Goal: Task Accomplishment & Management: Manage account settings

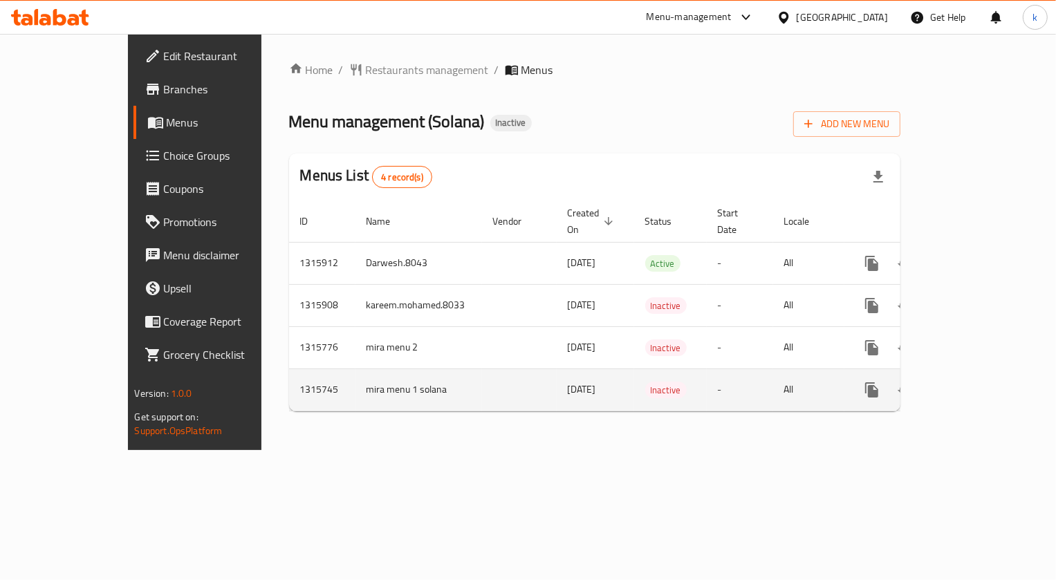
click at [355, 371] on td "mira menu 1 solana" at bounding box center [418, 390] width 127 height 42
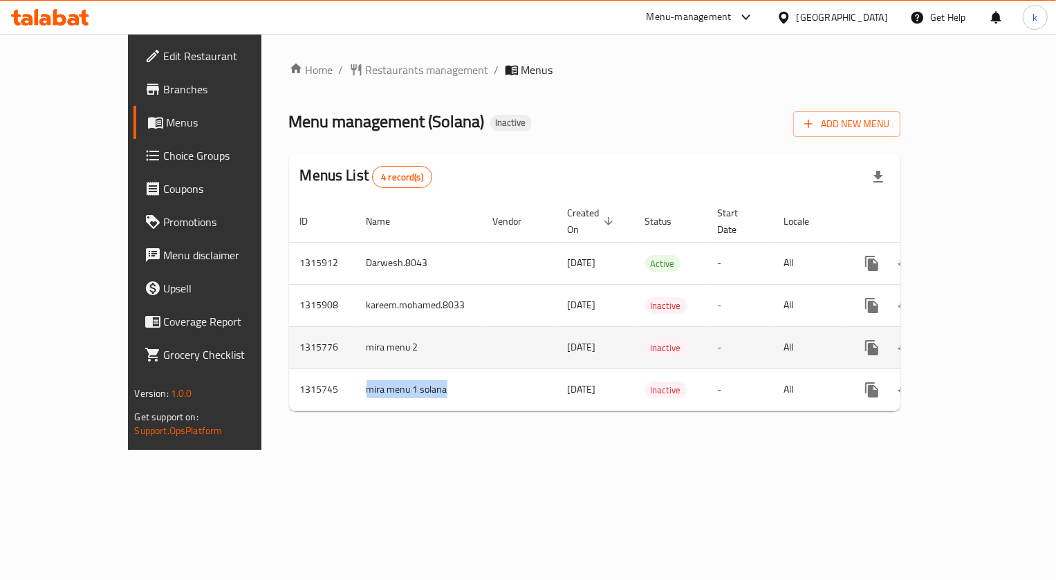
copy td "mira menu 1 solana"
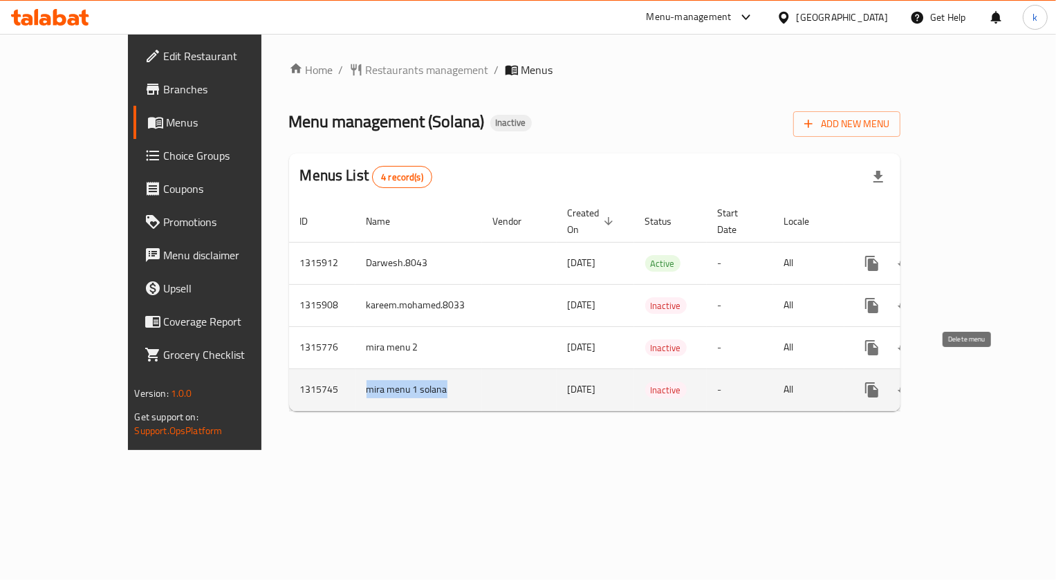
click at [943, 384] on icon "enhanced table" at bounding box center [939, 390] width 10 height 12
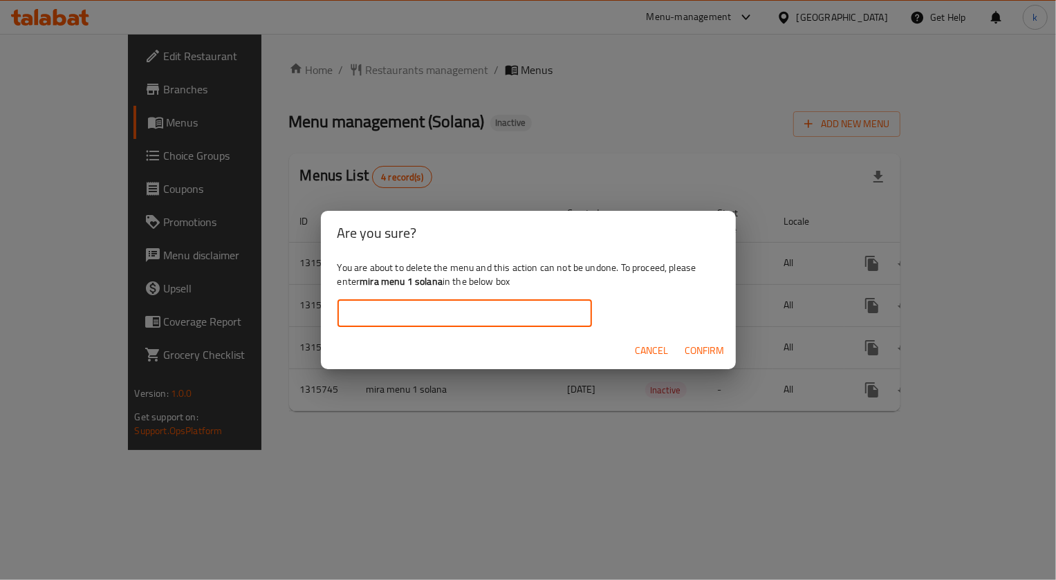
click at [427, 313] on input "text" at bounding box center [464, 313] width 254 height 28
paste input "mira menu 1 solana"
type input "mira menu 1 solana"
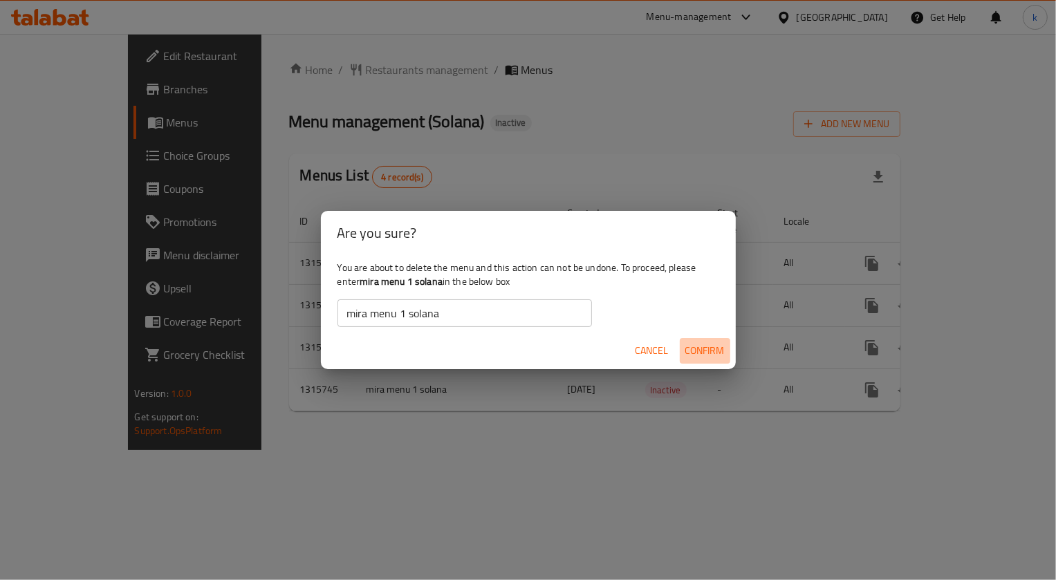
click at [724, 350] on span "Confirm" at bounding box center [704, 350] width 39 height 17
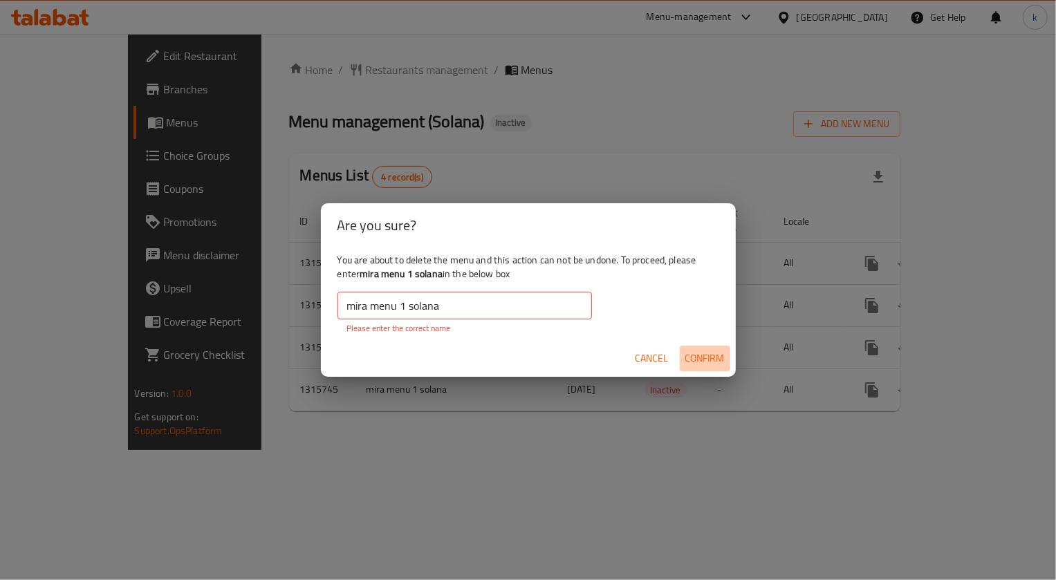
click at [704, 355] on span "Confirm" at bounding box center [704, 358] width 39 height 17
click at [654, 367] on span "Cancel" at bounding box center [652, 358] width 33 height 17
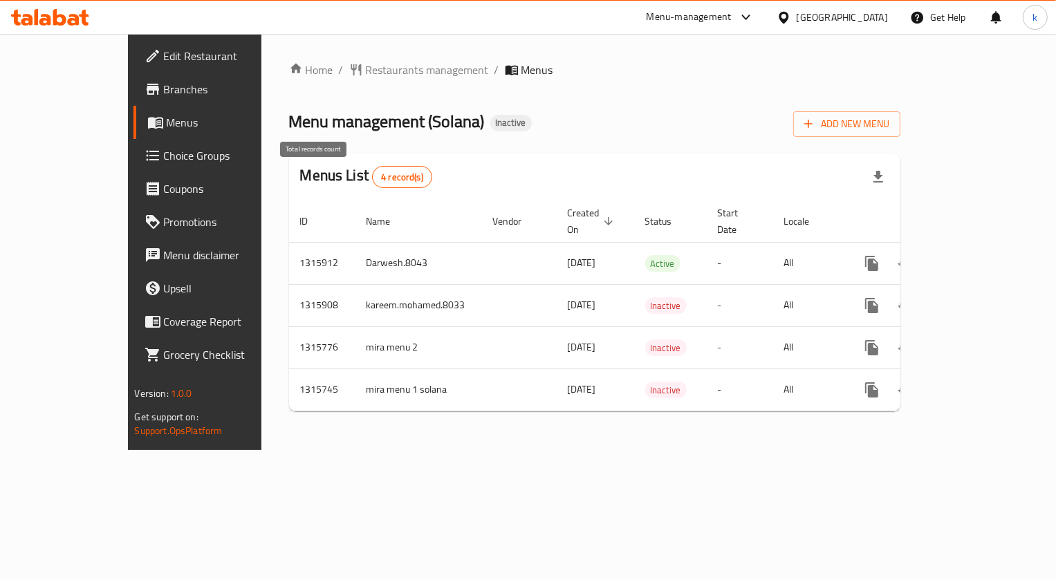
click at [373, 179] on span "4 record(s)" at bounding box center [402, 177] width 59 height 13
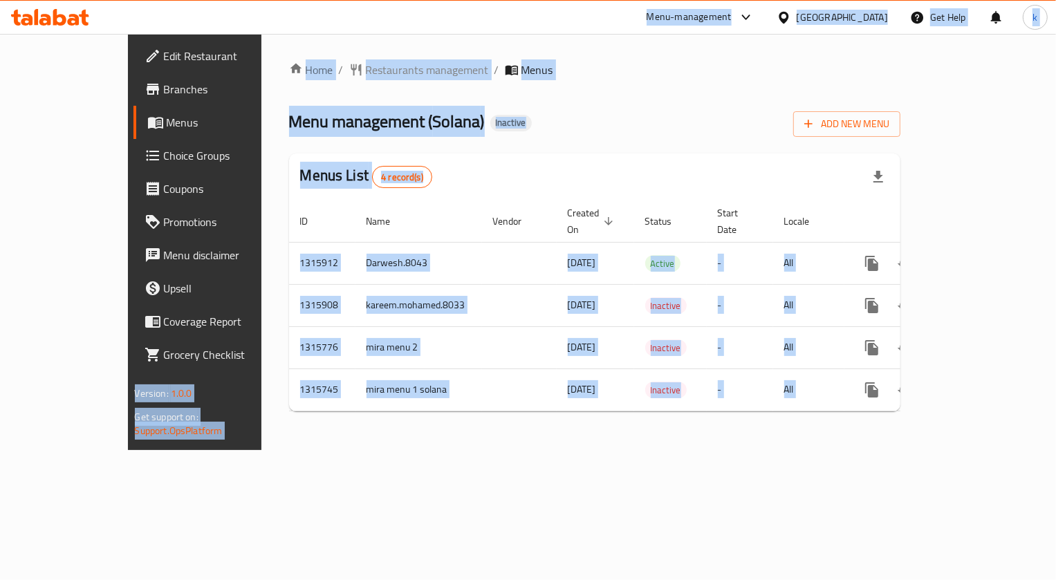
click at [516, 445] on div "Home / Restaurants management / Menus Menu management ( Solana ) Inactive Add N…" at bounding box center [594, 242] width 667 height 416
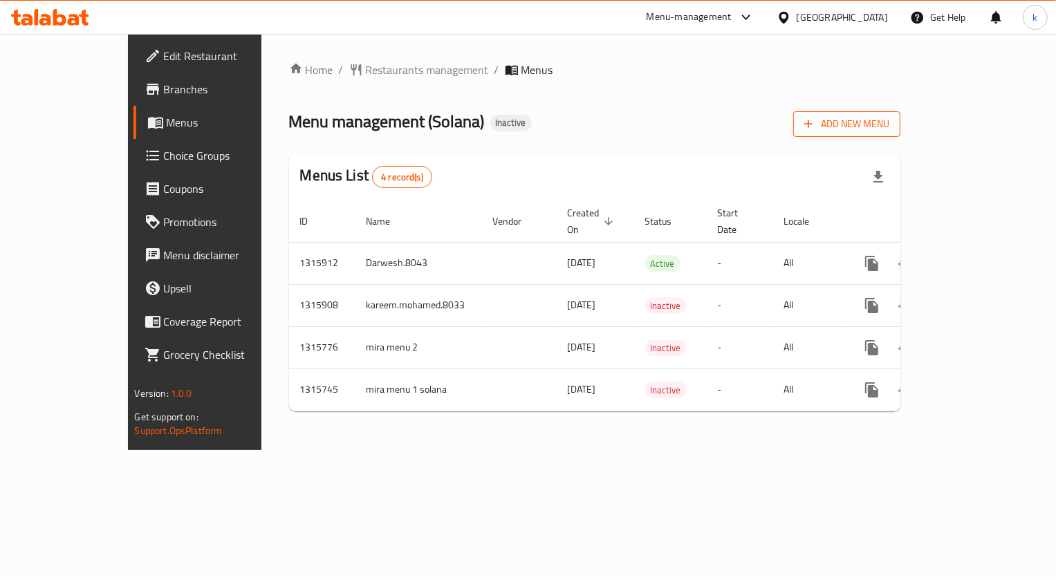
click at [889, 117] on span "Add New Menu" at bounding box center [846, 123] width 85 height 17
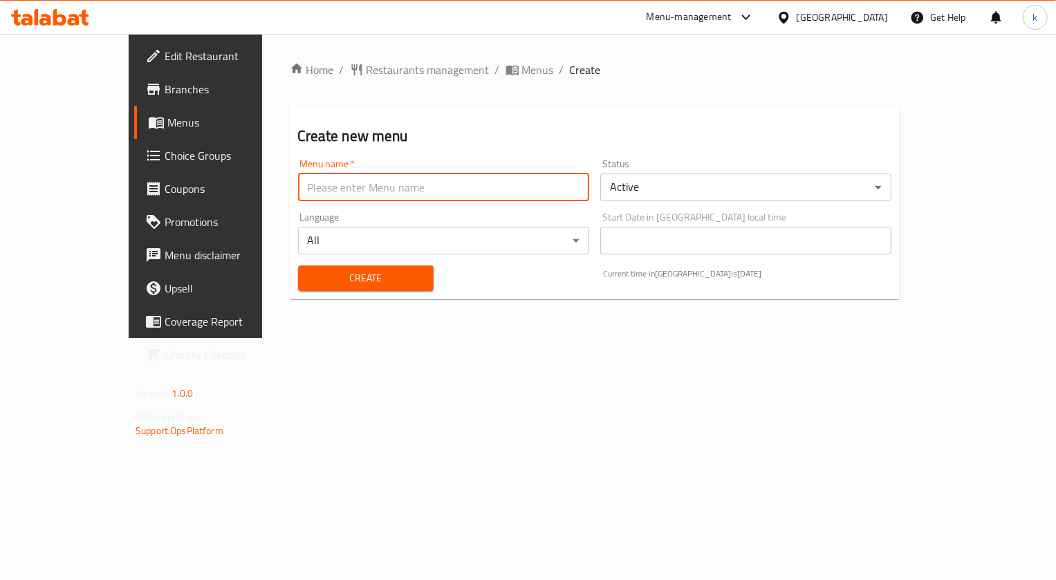
click at [319, 180] on input "text" at bounding box center [443, 188] width 291 height 28
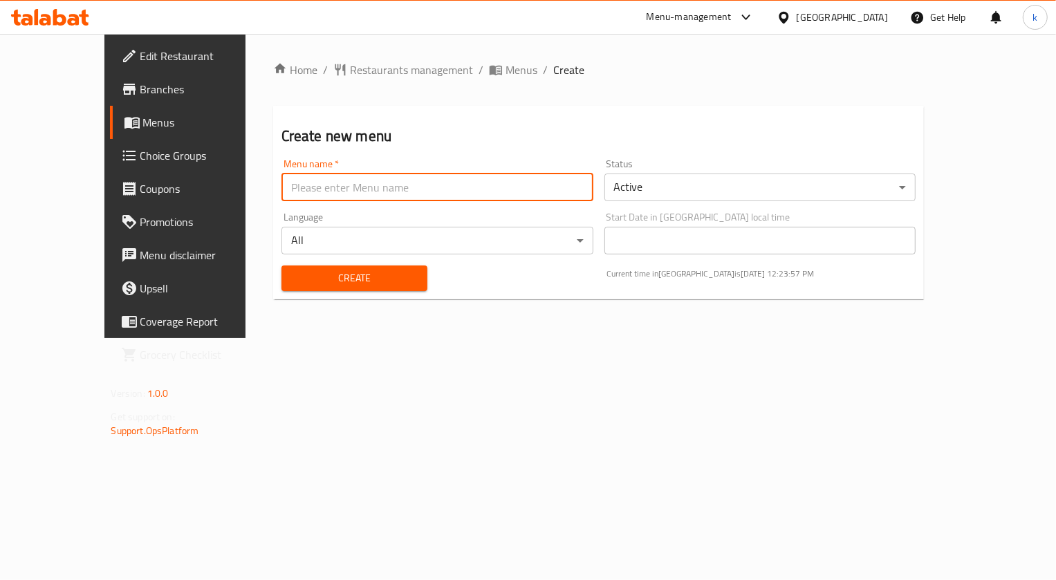
type input "kareem.mohamed.8033"
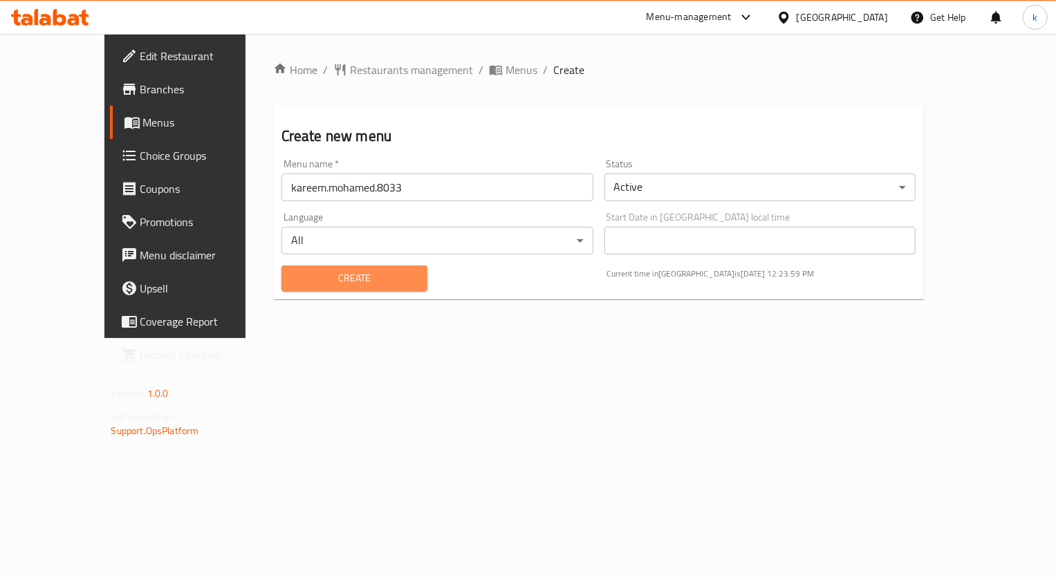
click at [338, 283] on span "Create" at bounding box center [355, 278] width 124 height 17
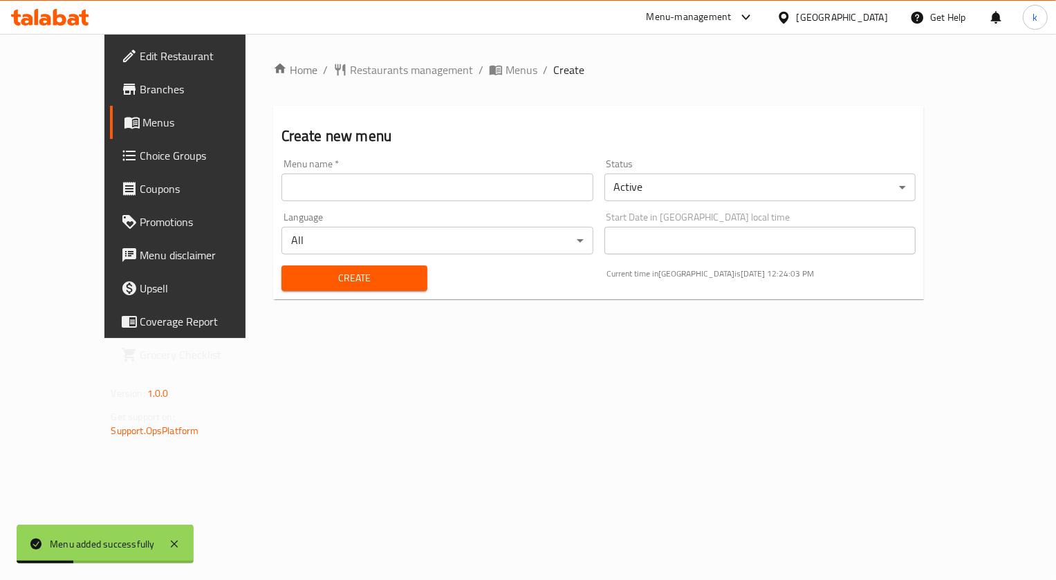
click at [143, 118] on span "Menus" at bounding box center [206, 122] width 127 height 17
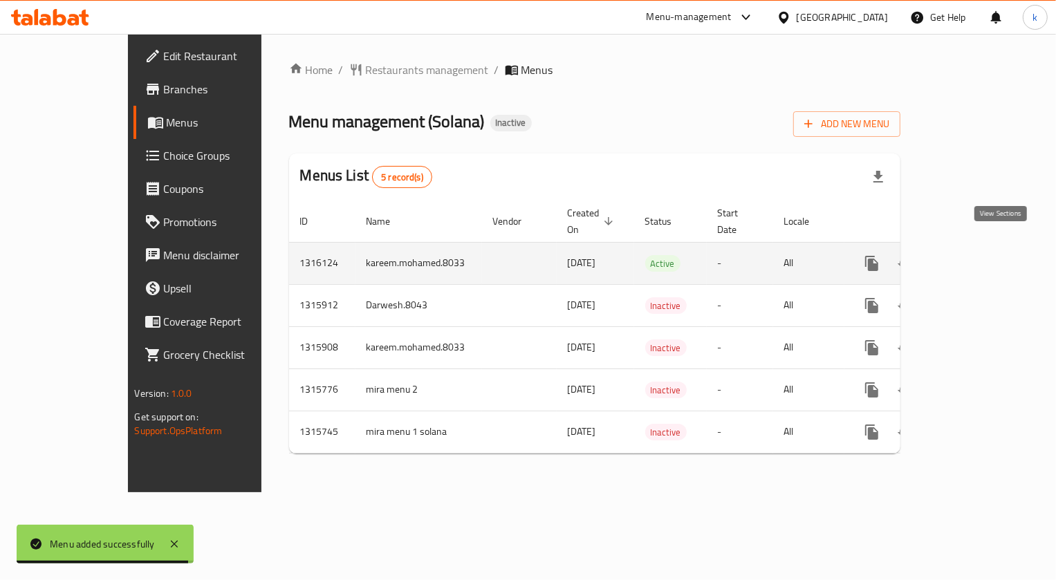
click at [980, 255] on icon "enhanced table" at bounding box center [971, 263] width 17 height 17
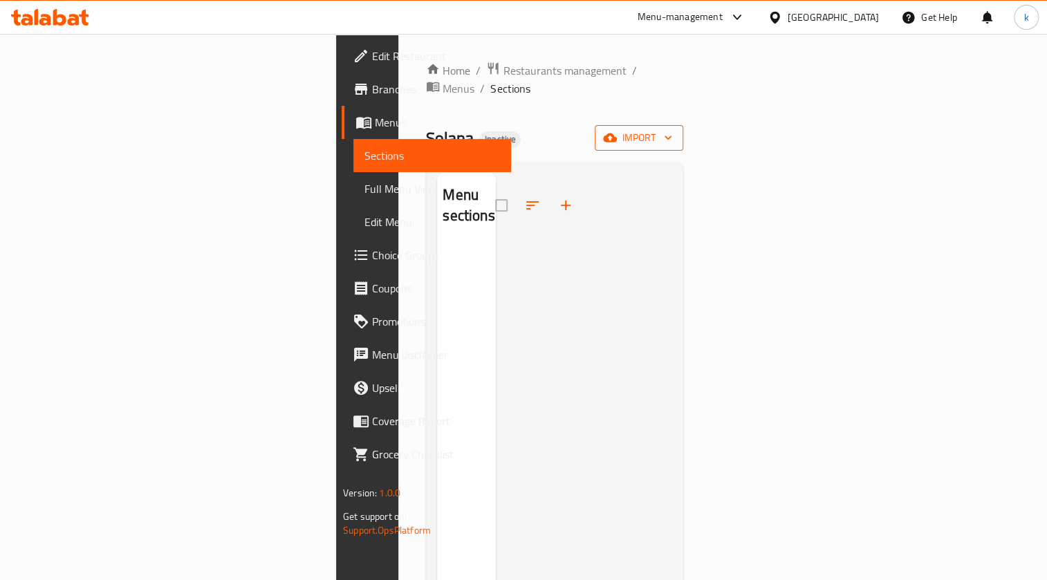
click at [683, 128] on button "import" at bounding box center [639, 138] width 89 height 26
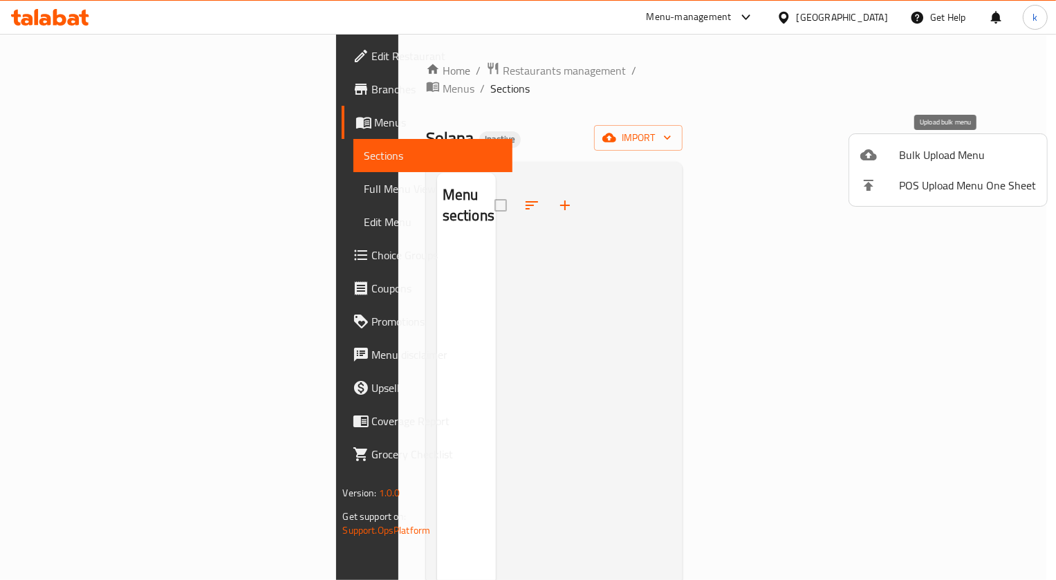
click at [943, 151] on span "Bulk Upload Menu" at bounding box center [967, 155] width 137 height 17
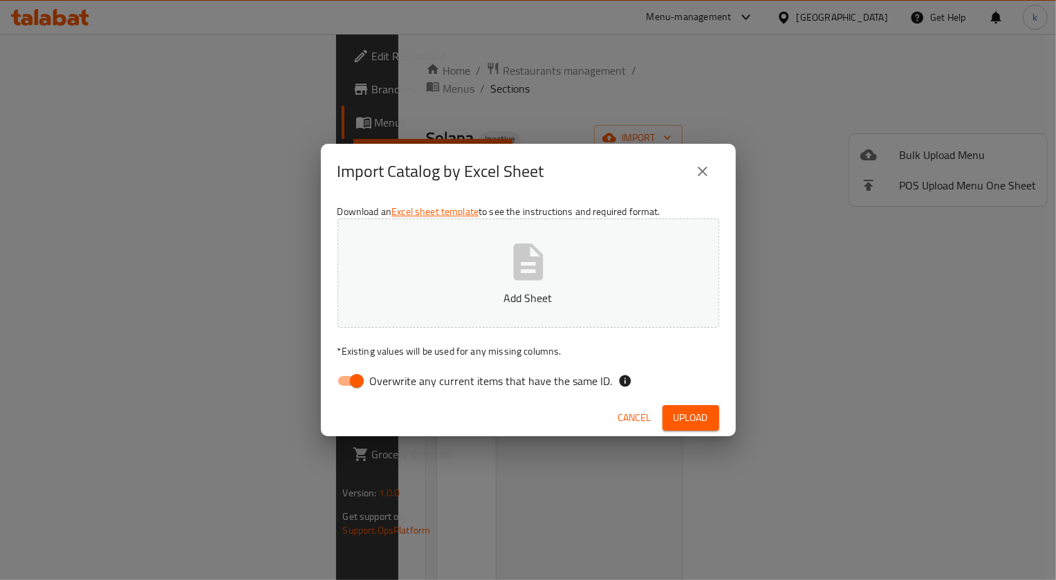
click at [351, 381] on input "Overwrite any current items that have the same ID." at bounding box center [356, 381] width 79 height 26
checkbox input "false"
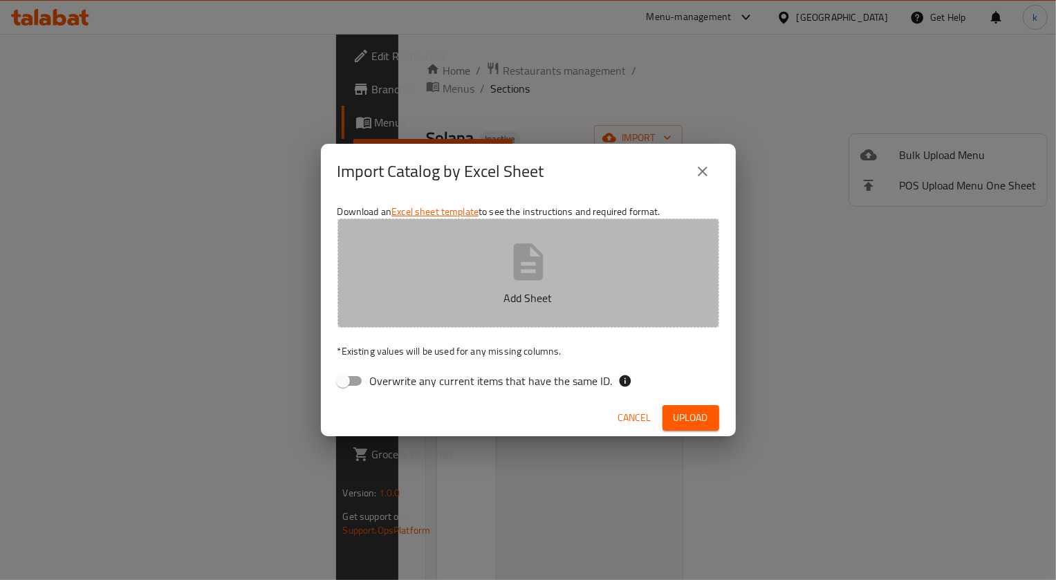
click at [518, 290] on p "Add Sheet" at bounding box center [528, 298] width 339 height 17
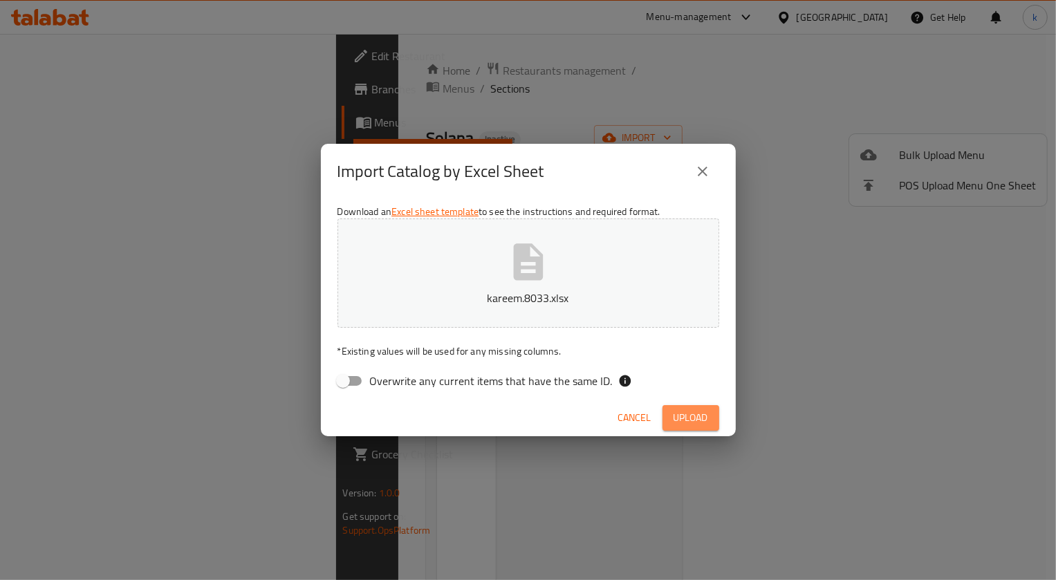
click at [709, 409] on button "Upload" at bounding box center [691, 418] width 57 height 26
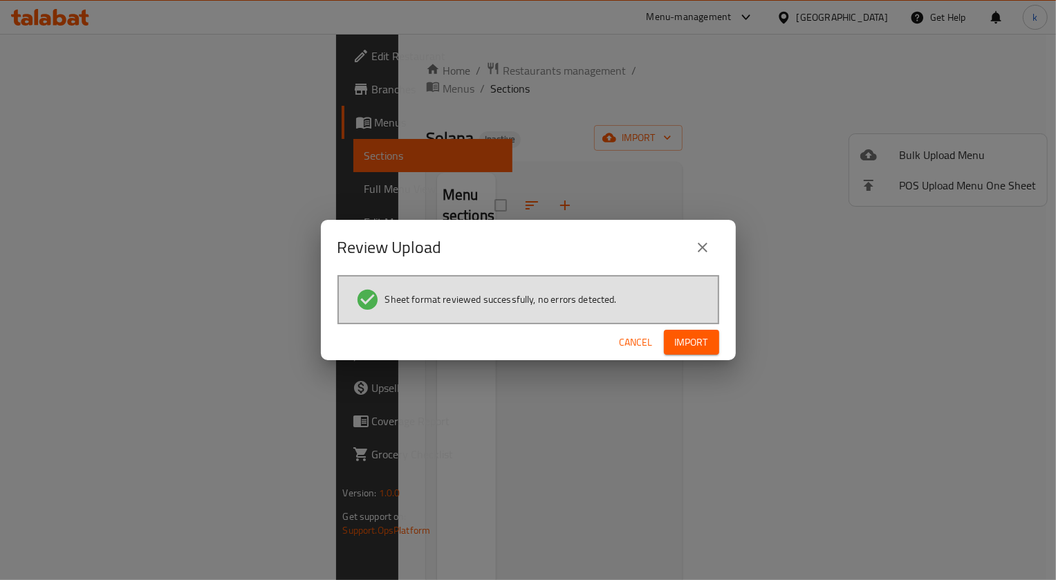
click at [692, 332] on button "Import" at bounding box center [691, 343] width 55 height 26
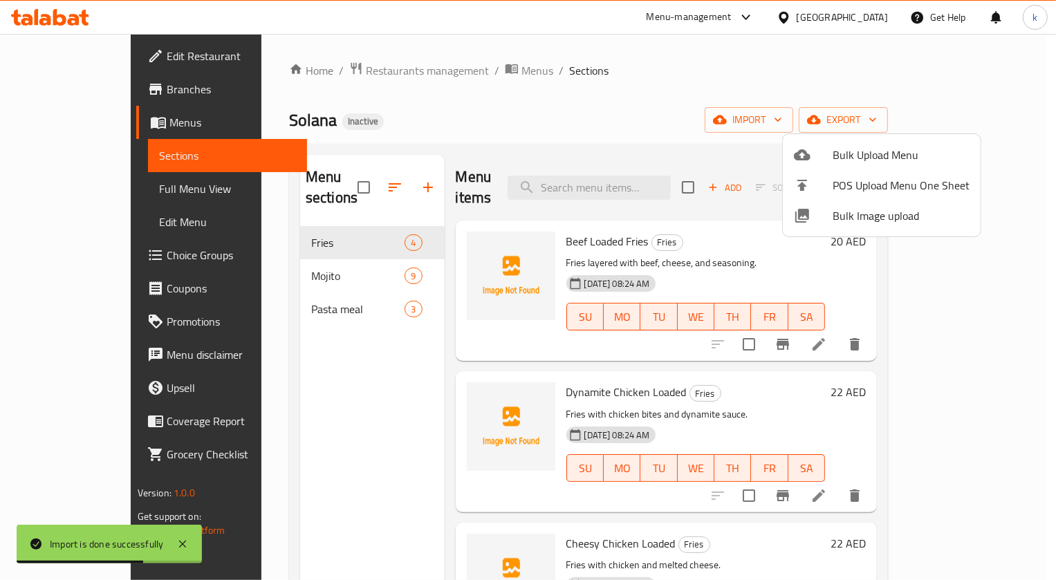
click at [100, 191] on div at bounding box center [528, 290] width 1056 height 580
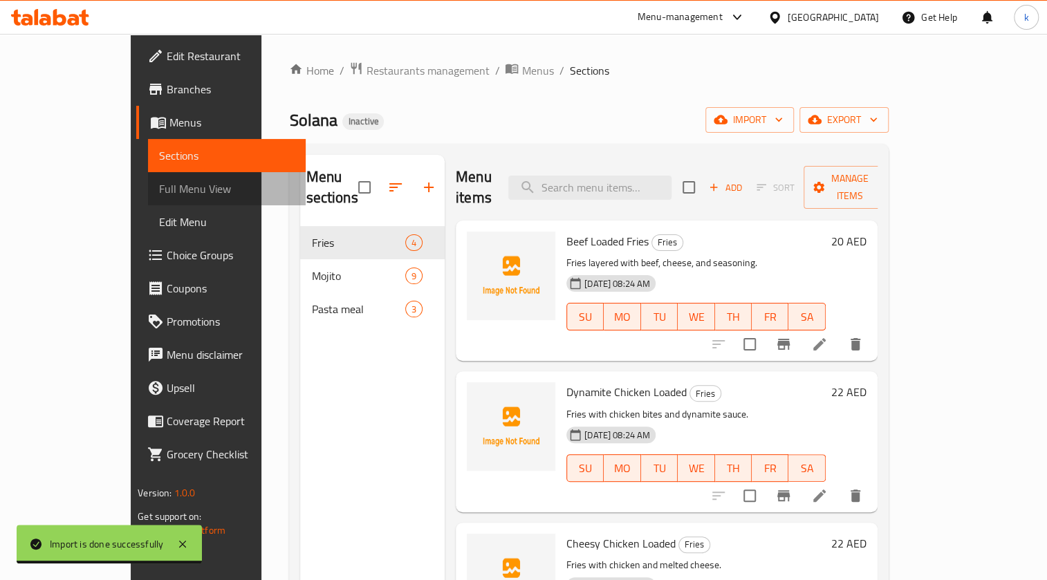
click at [159, 181] on span "Full Menu View" at bounding box center [227, 188] width 136 height 17
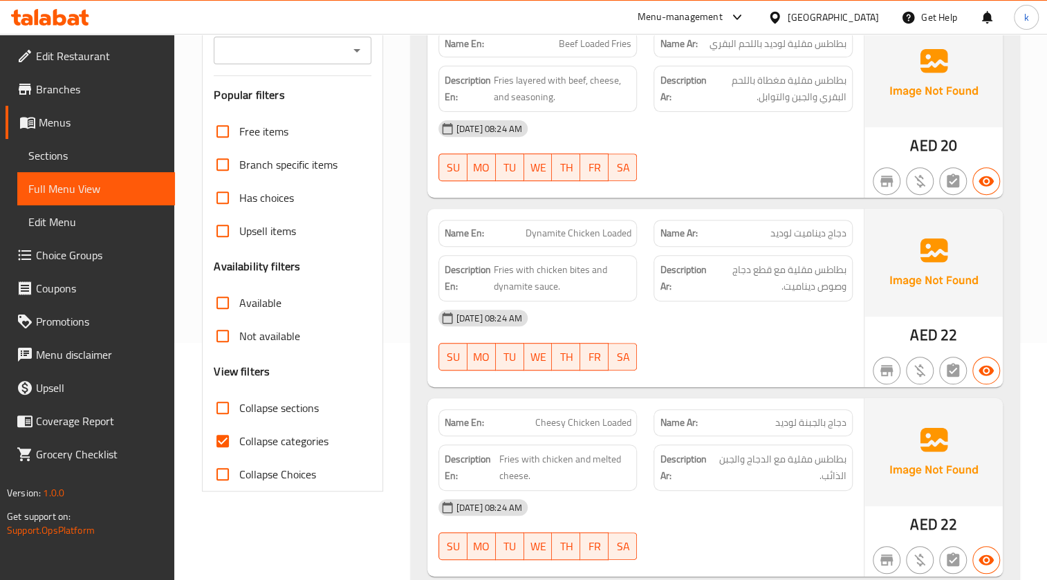
scroll to position [251, 0]
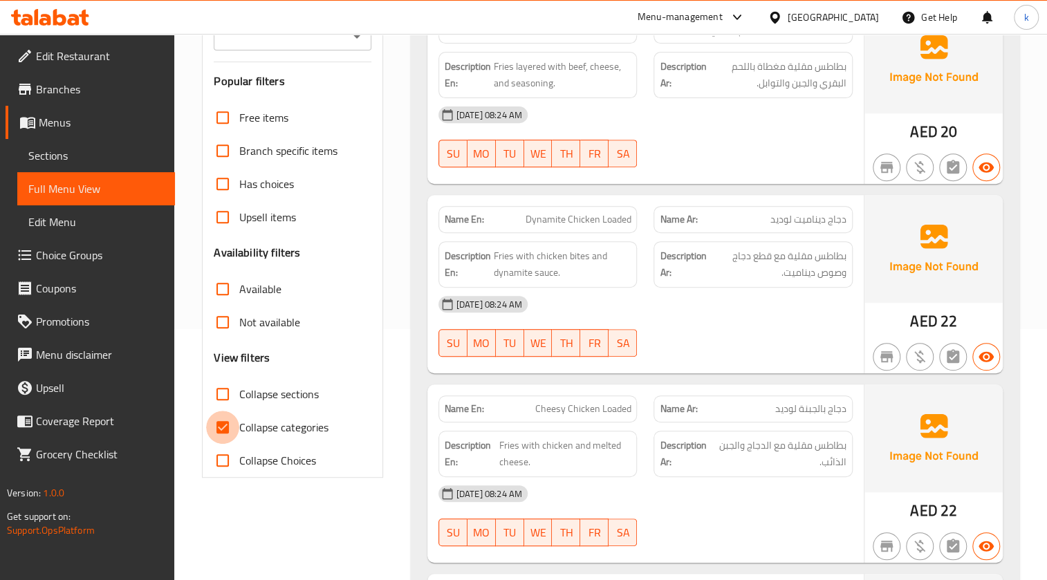
click at [220, 426] on input "Collapse categories" at bounding box center [222, 427] width 33 height 33
checkbox input "false"
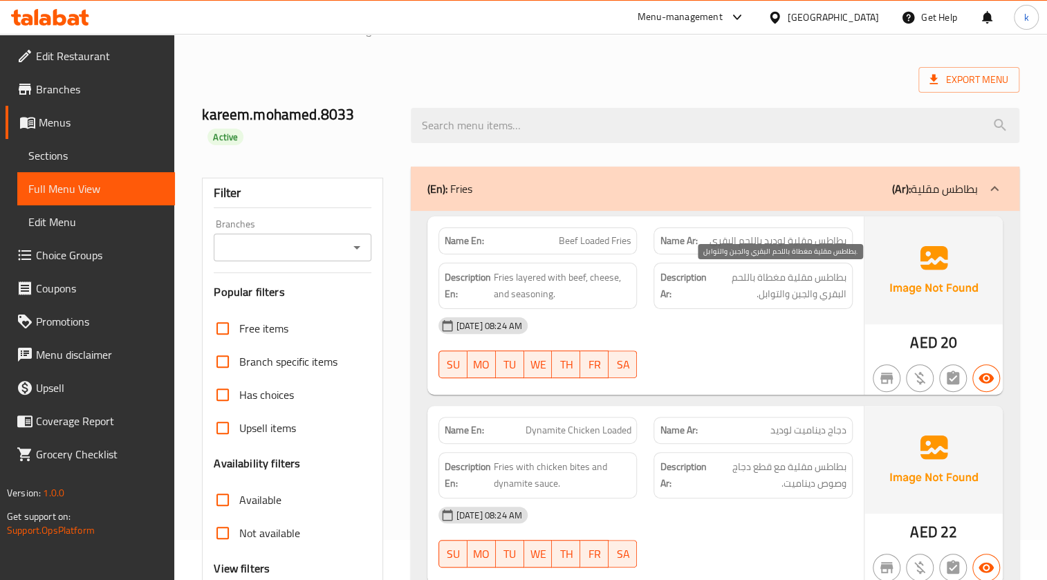
scroll to position [62, 0]
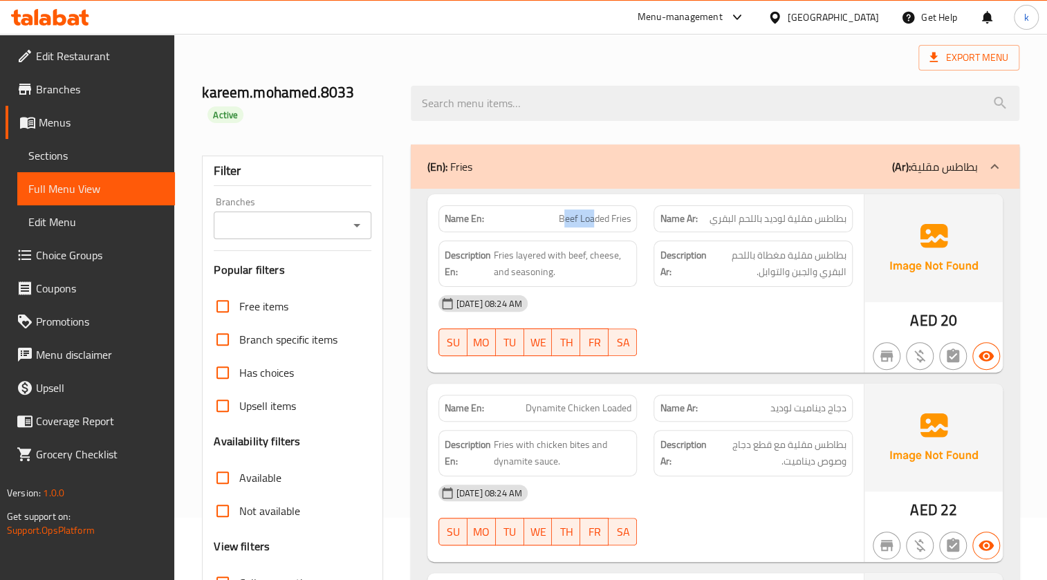
drag, startPoint x: 565, startPoint y: 216, endPoint x: 591, endPoint y: 217, distance: 26.3
click at [591, 217] on span "Beef Loaded Fries" at bounding box center [594, 219] width 73 height 15
click at [558, 218] on span "Beef Loaded Fries" at bounding box center [594, 219] width 73 height 15
drag, startPoint x: 559, startPoint y: 218, endPoint x: 640, endPoint y: 214, distance: 80.3
click at [640, 214] on div "Name En: Beef Loaded Fries" at bounding box center [538, 219] width 216 height 44
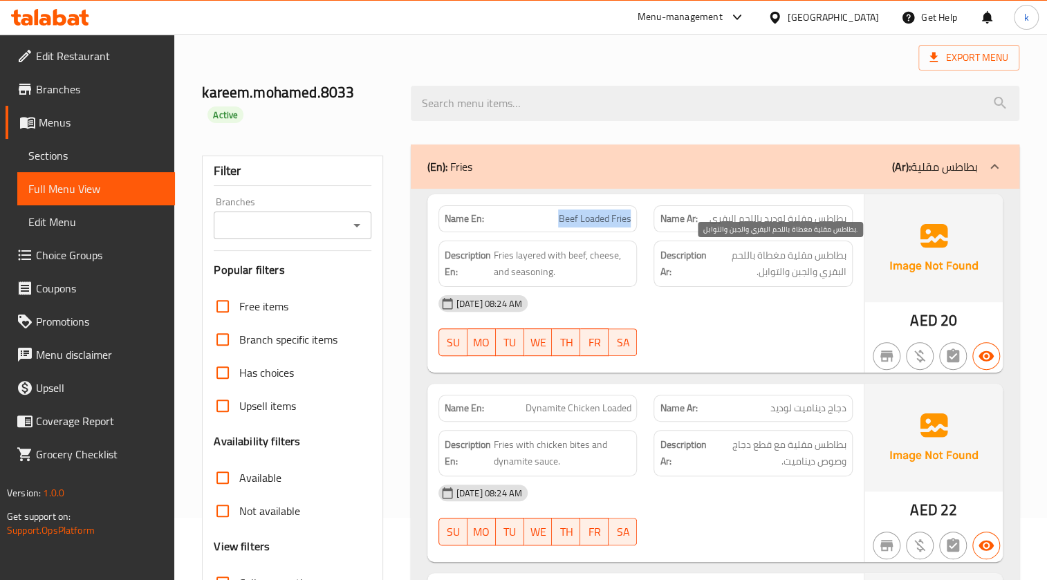
copy span "Beef Loaded Fries"
click at [97, 150] on span "Sections" at bounding box center [96, 155] width 136 height 17
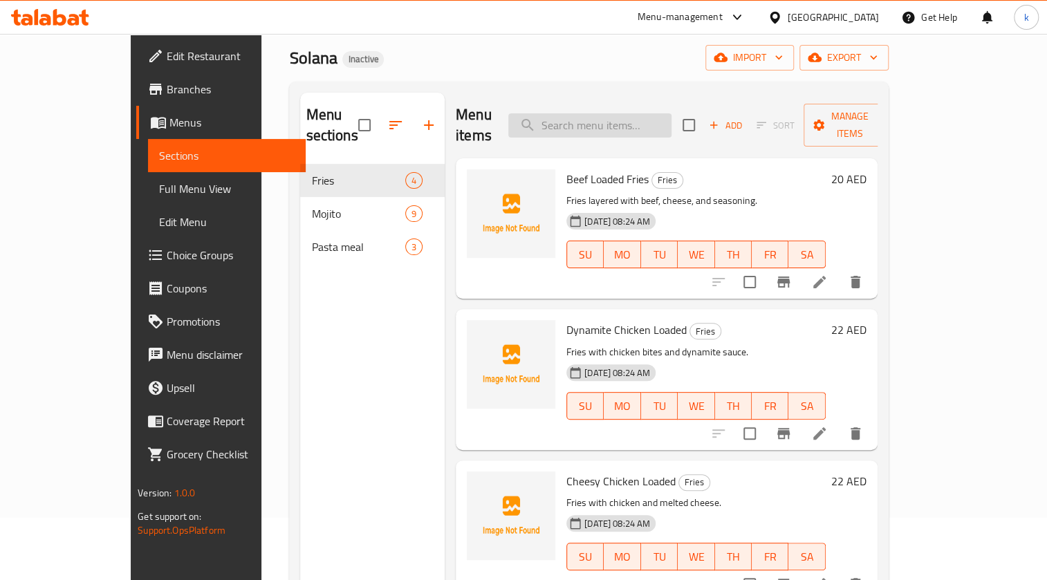
click at [672, 115] on input "search" at bounding box center [589, 125] width 163 height 24
paste input "Beef Loaded Fries"
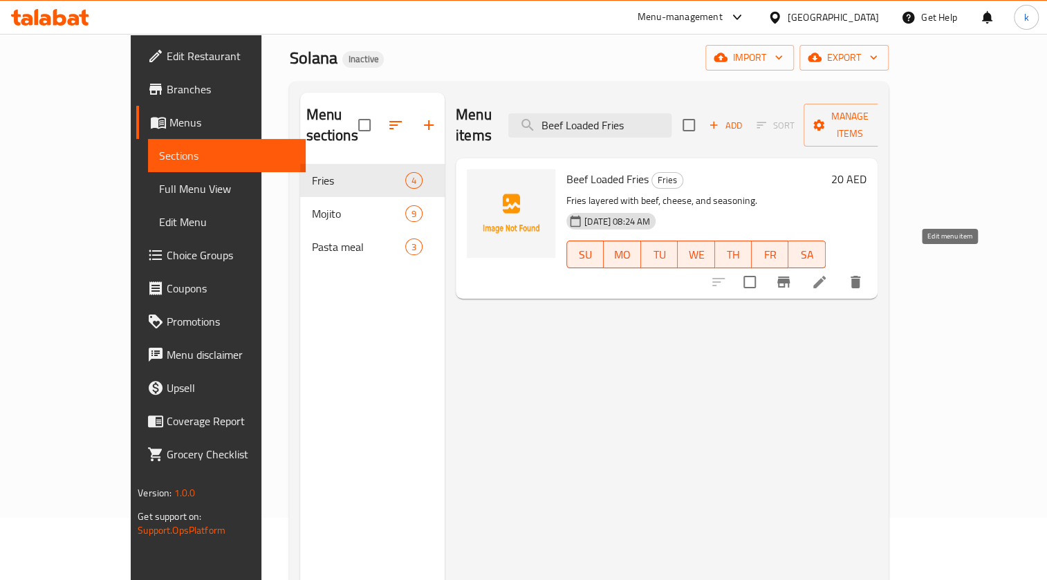
type input "Beef Loaded Fries"
click at [828, 274] on icon at bounding box center [819, 282] width 17 height 17
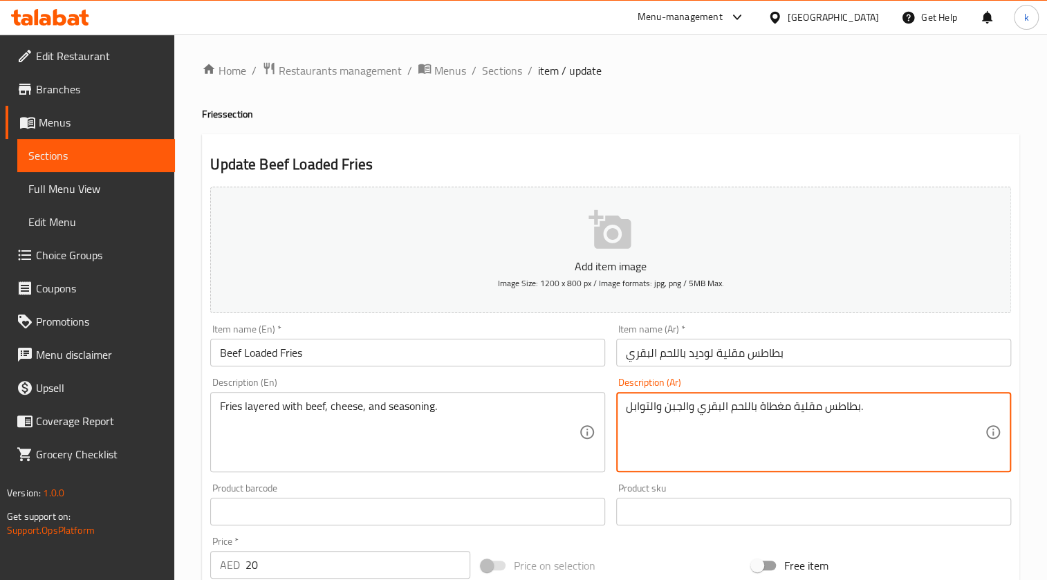
drag, startPoint x: 761, startPoint y: 406, endPoint x: 788, endPoint y: 406, distance: 27.7
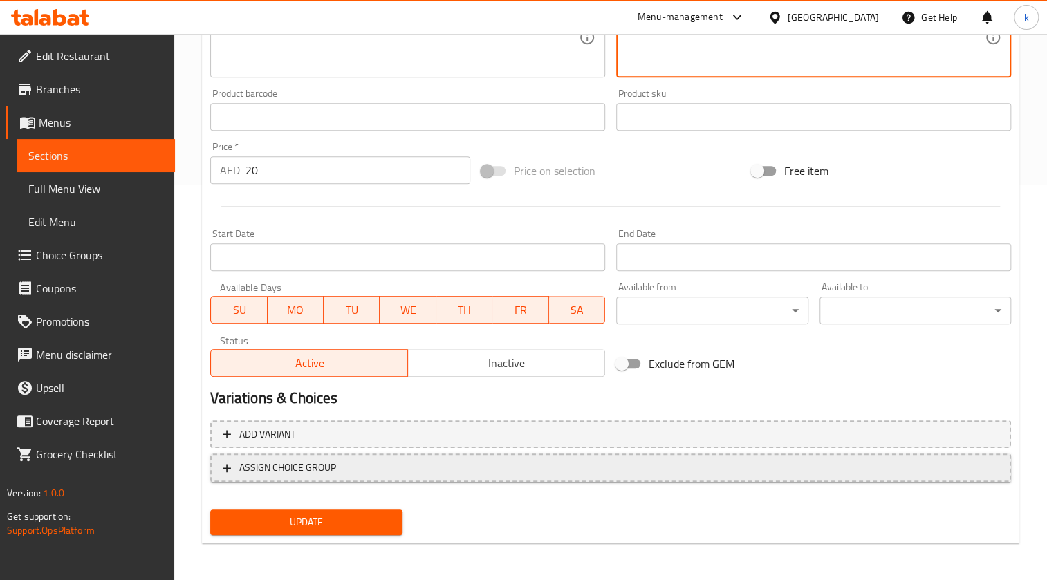
scroll to position [396, 0]
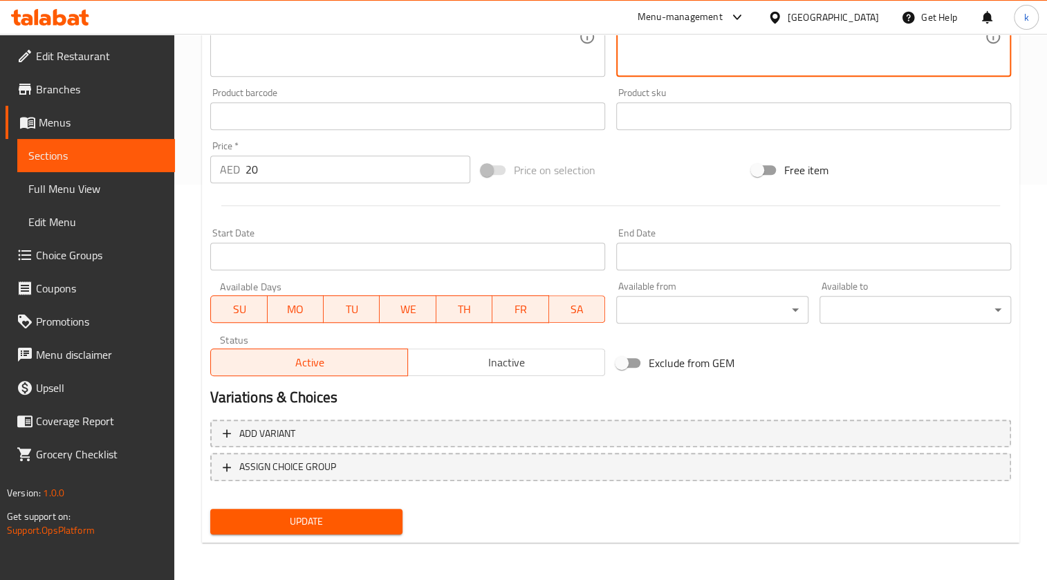
type textarea "بطاطس مقلية طبقات باللحم البقري والجبن والتوابل."
click at [375, 518] on span "Update" at bounding box center [305, 521] width 169 height 17
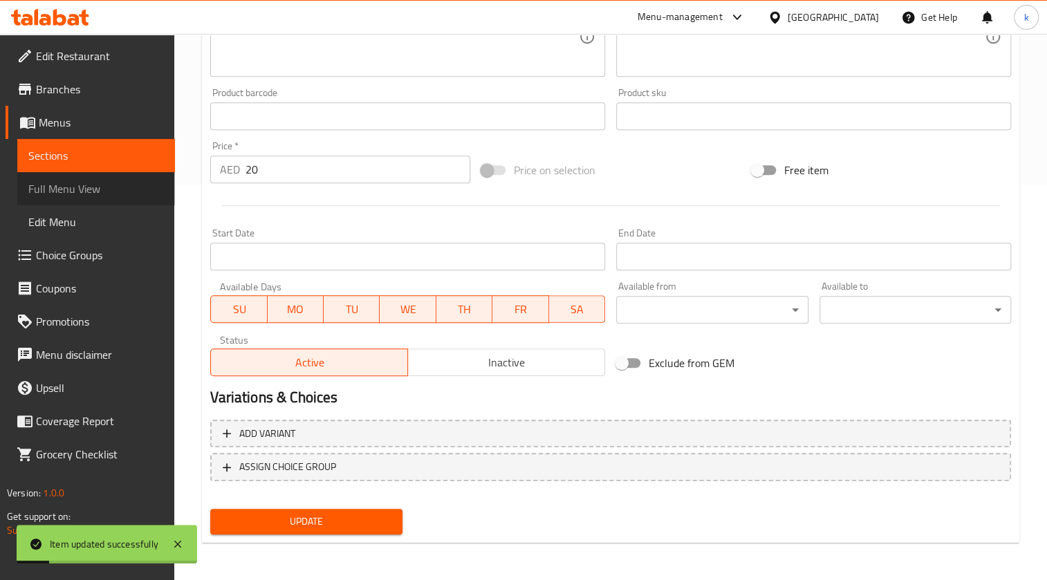
click at [103, 192] on span "Full Menu View" at bounding box center [96, 188] width 136 height 17
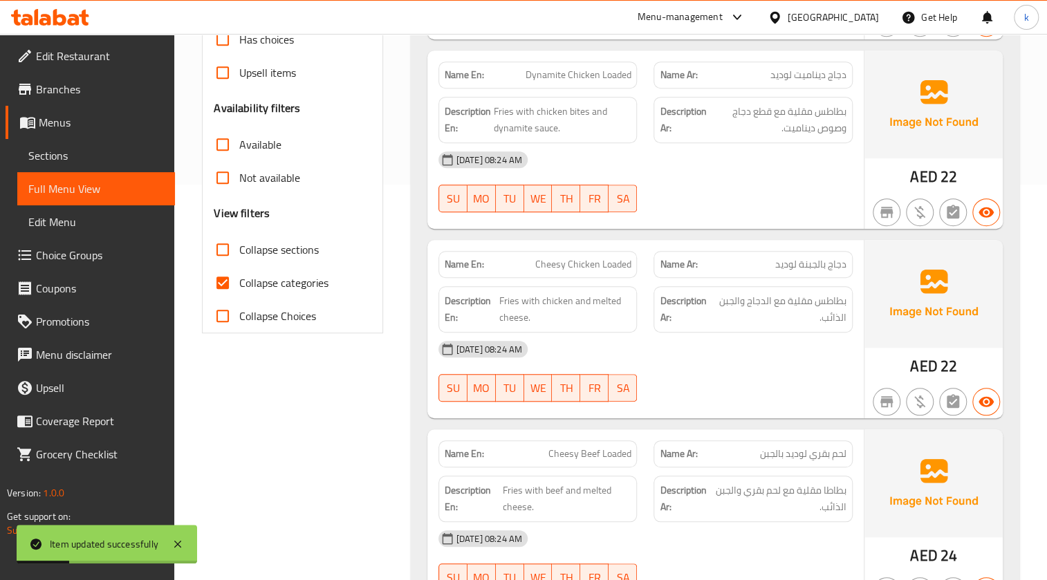
click at [270, 288] on span "Collapse categories" at bounding box center [283, 283] width 89 height 17
click at [239, 288] on input "Collapse categories" at bounding box center [222, 282] width 33 height 33
checkbox input "false"
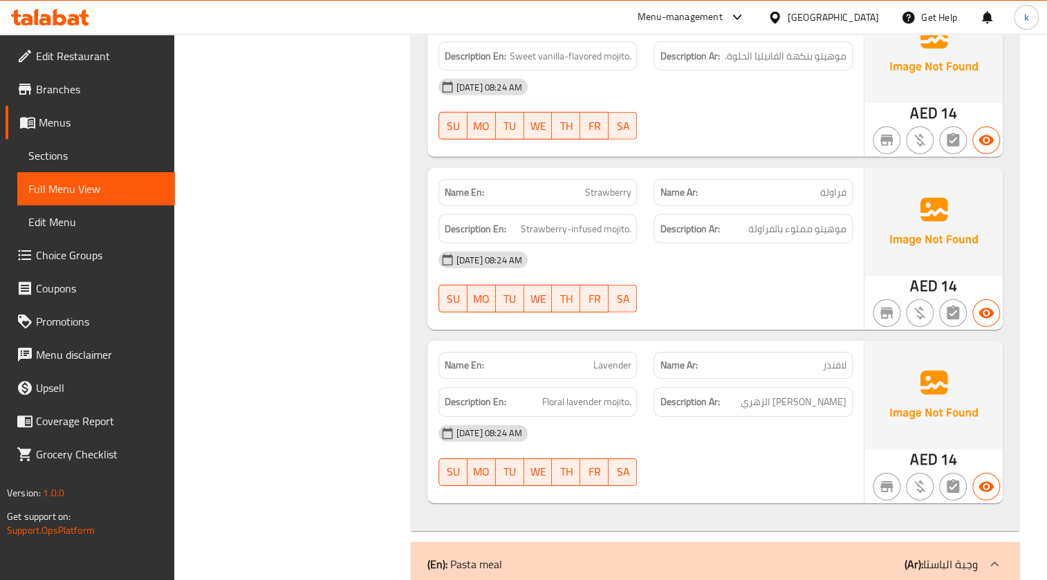
scroll to position [2200, 0]
drag, startPoint x: 568, startPoint y: 194, endPoint x: 581, endPoint y: 190, distance: 13.6
click at [573, 192] on p "Name En: Strawberry" at bounding box center [538, 194] width 187 height 15
click at [581, 190] on p "Name En: Strawberry" at bounding box center [538, 194] width 187 height 15
click at [586, 188] on span "Strawberry" at bounding box center [607, 194] width 46 height 15
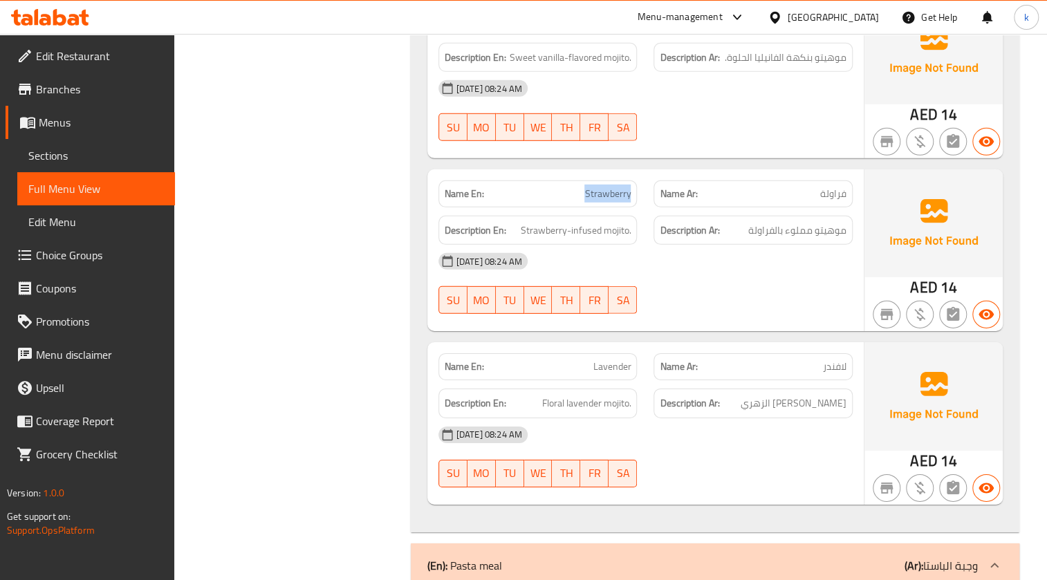
click at [586, 188] on span "Strawberry" at bounding box center [607, 194] width 46 height 15
copy span "Strawberry"
click at [125, 139] on link "Sections" at bounding box center [96, 155] width 158 height 33
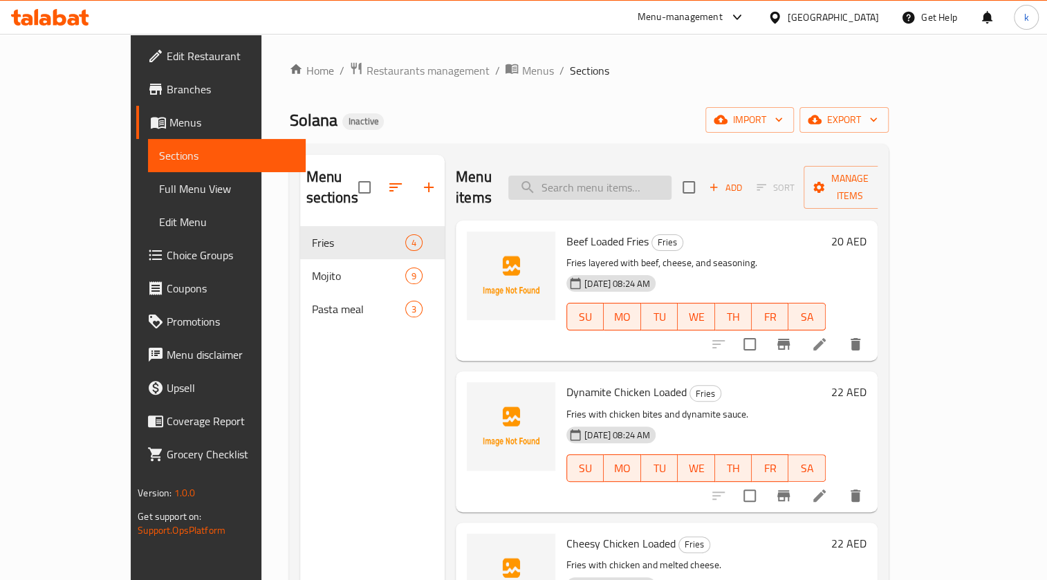
click at [644, 185] on input "search" at bounding box center [589, 188] width 163 height 24
paste input "Strawberry"
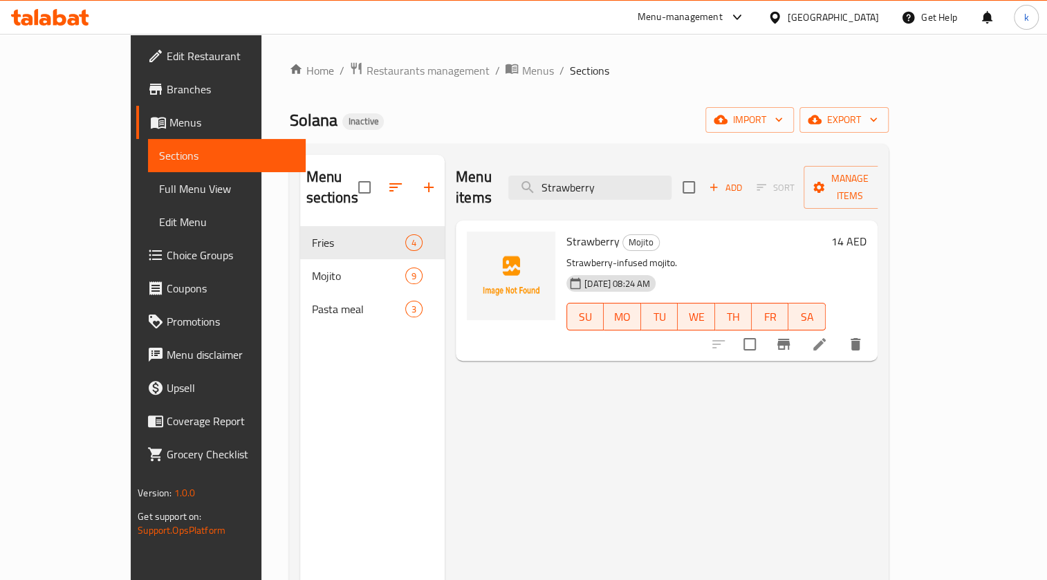
type input "Strawberry"
click at [828, 336] on icon at bounding box center [819, 344] width 17 height 17
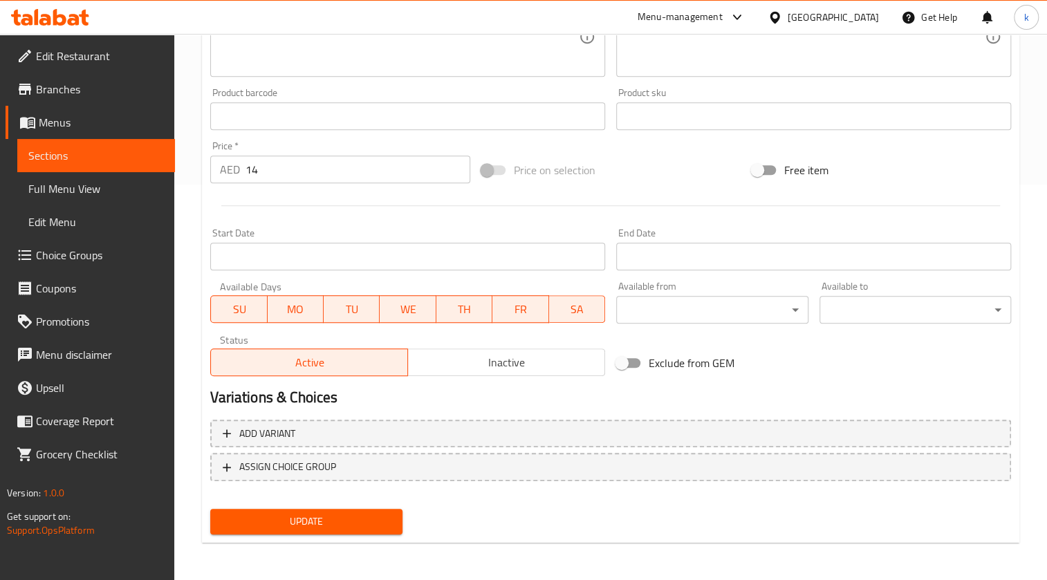
scroll to position [207, 0]
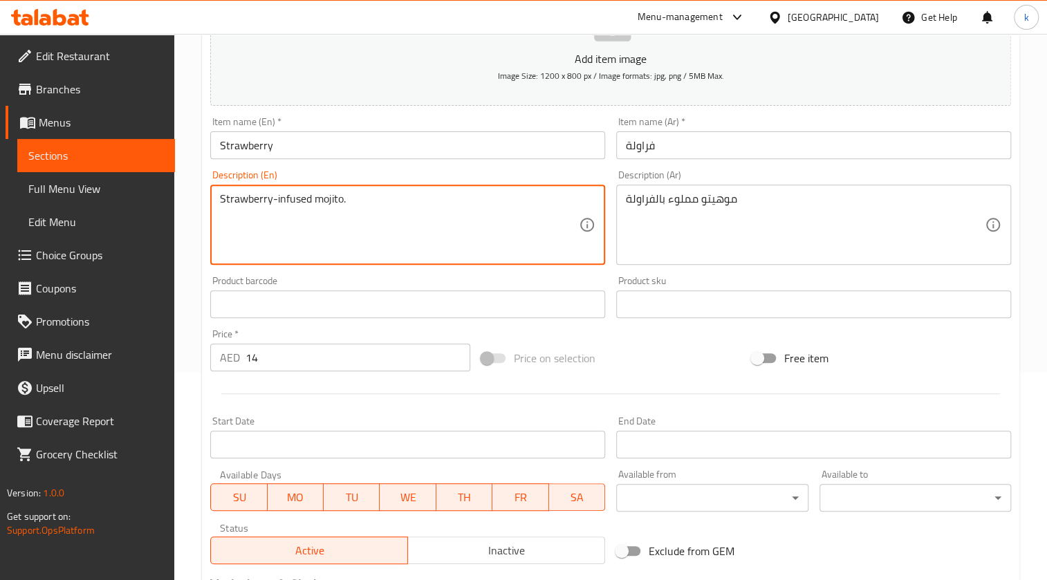
drag, startPoint x: 277, startPoint y: 196, endPoint x: 309, endPoint y: 198, distance: 32.6
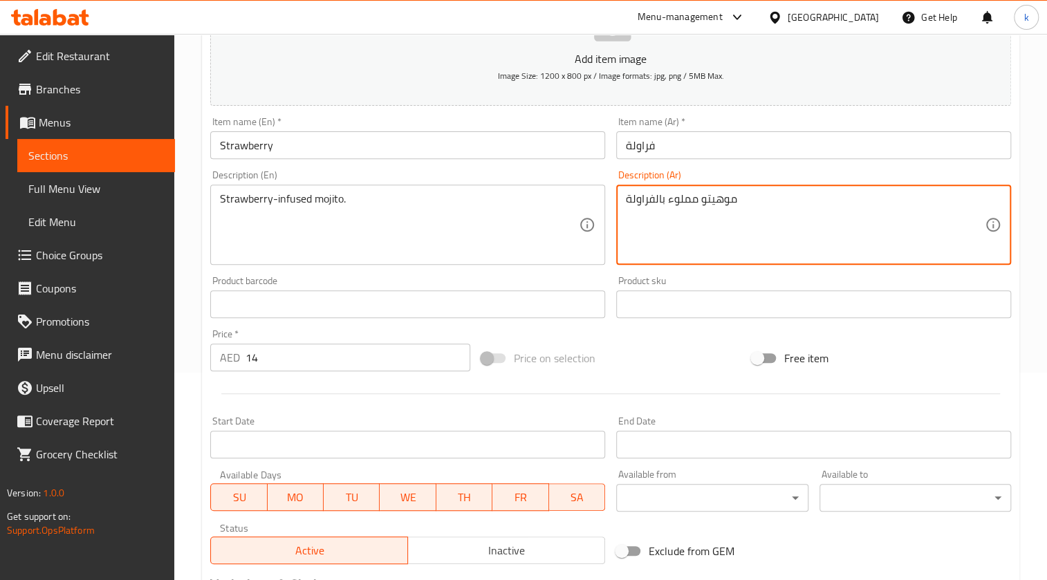
drag, startPoint x: 667, startPoint y: 196, endPoint x: 699, endPoint y: 199, distance: 32.6
click at [719, 202] on textarea "موهيتو انفوزد بالفراولة" at bounding box center [805, 225] width 359 height 66
drag, startPoint x: 669, startPoint y: 195, endPoint x: 676, endPoint y: 196, distance: 7.1
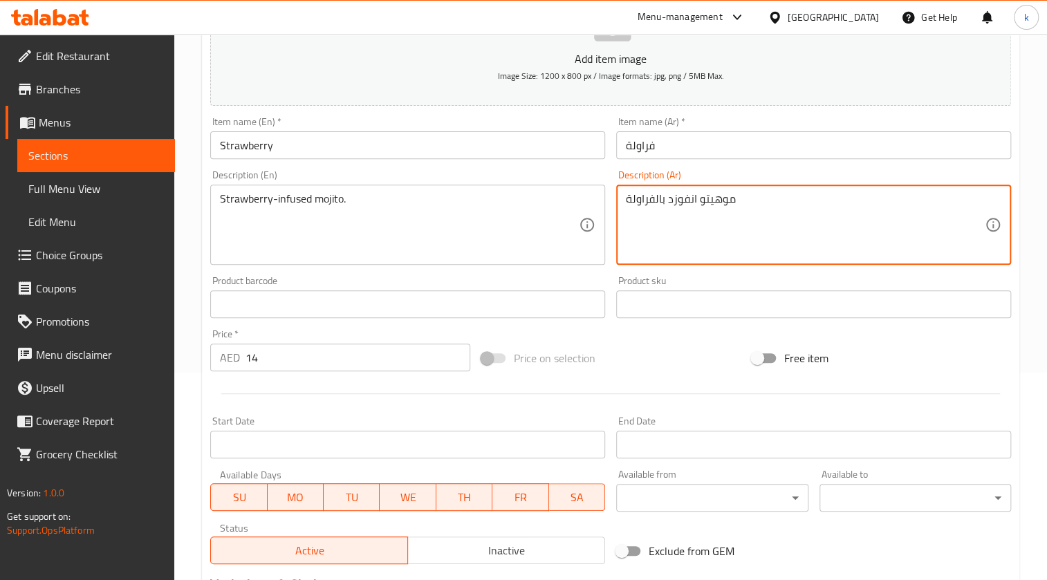
click at [676, 196] on textarea "موهيتو انفوزد بالفراولة" at bounding box center [805, 225] width 359 height 66
click at [686, 196] on textarea "موهيتو انفيوسد بالفراولة" at bounding box center [805, 225] width 359 height 66
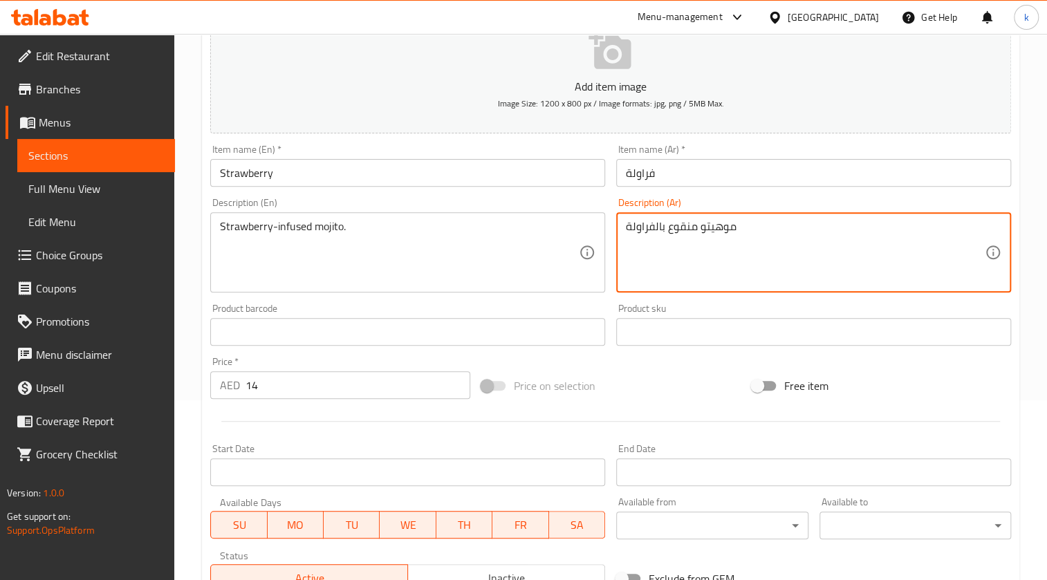
scroll to position [396, 0]
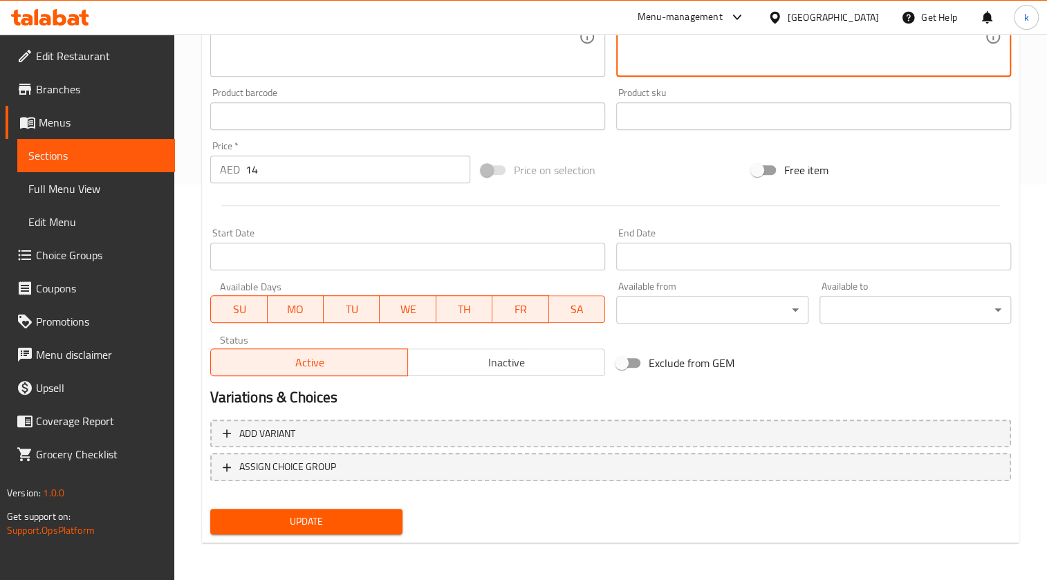
type textarea "موهيتو منقوع بالفراولة"
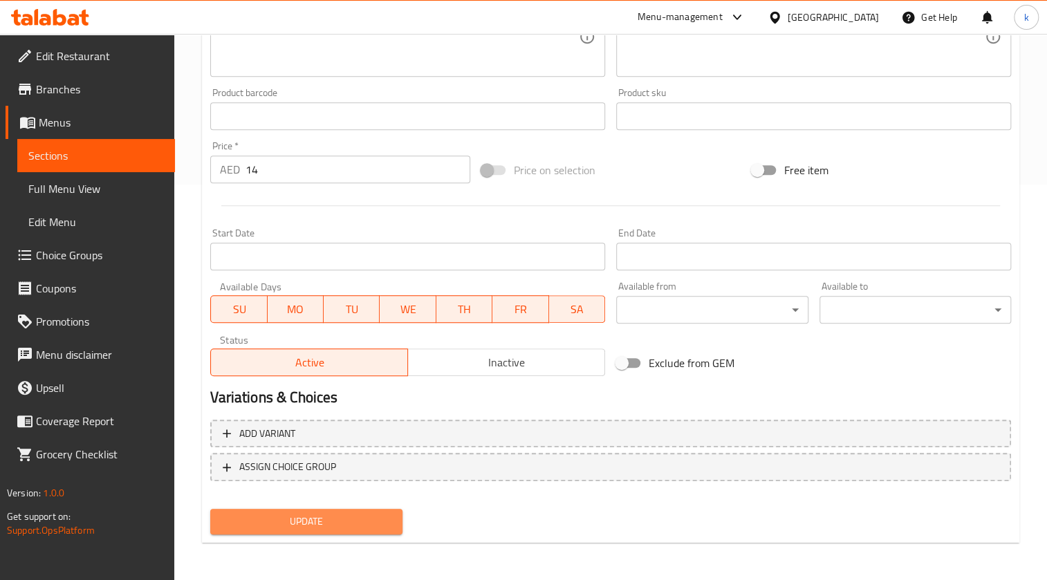
click at [340, 523] on span "Update" at bounding box center [305, 521] width 169 height 17
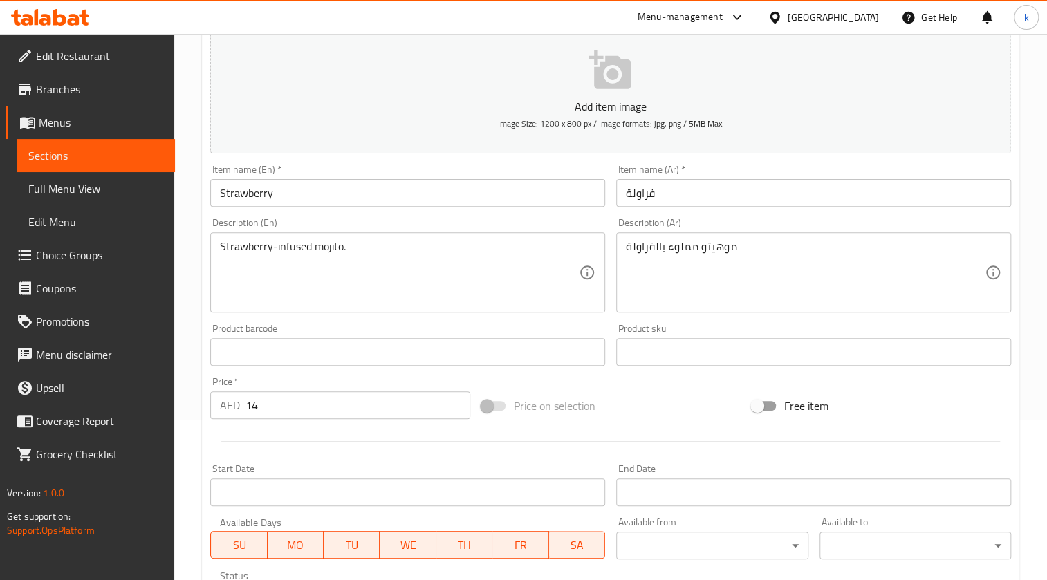
scroll to position [188, 0]
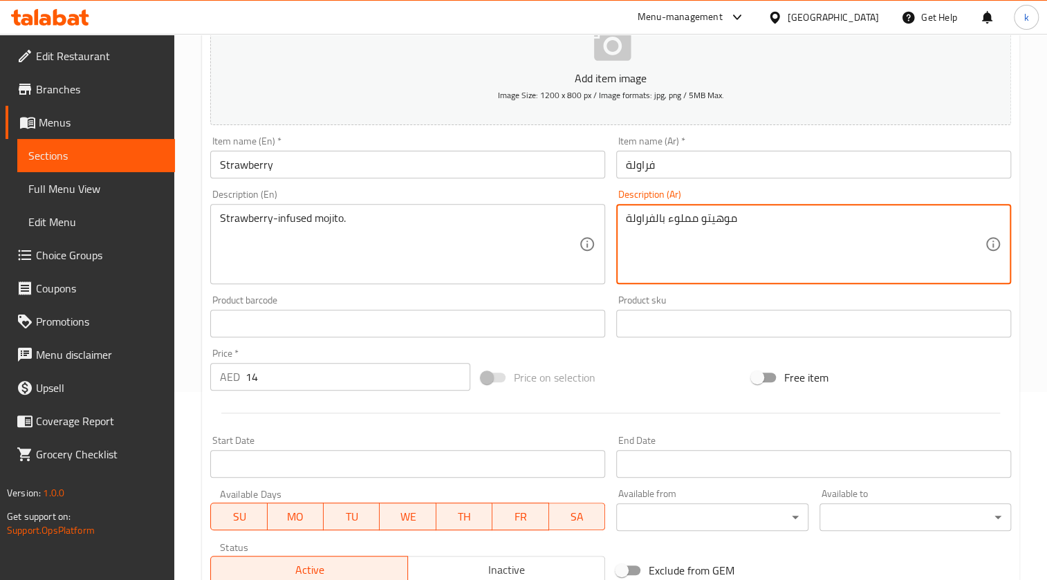
click at [688, 217] on textarea "موهيتو مملوء بالفراولة" at bounding box center [805, 245] width 359 height 66
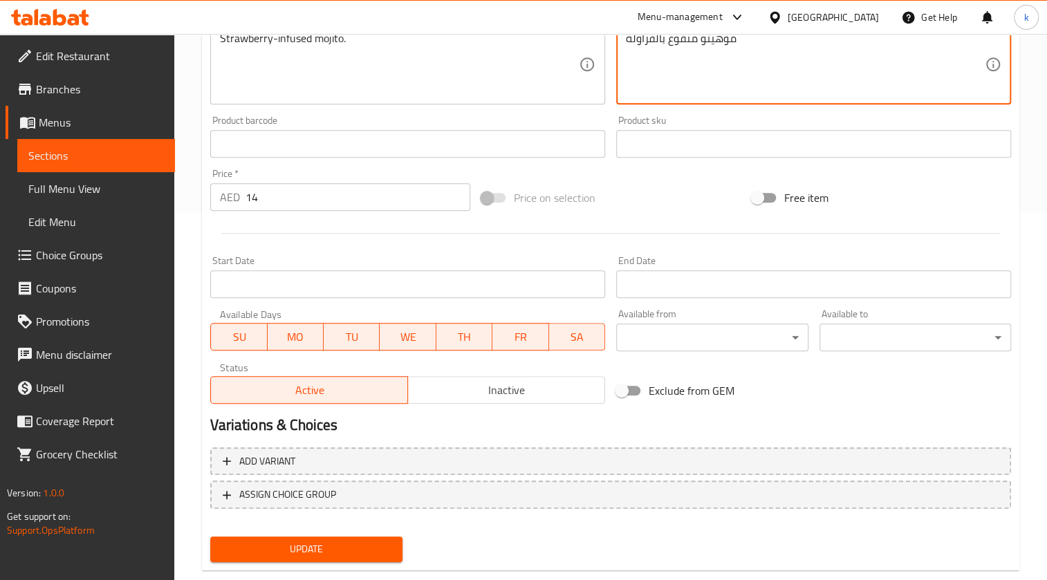
scroll to position [396, 0]
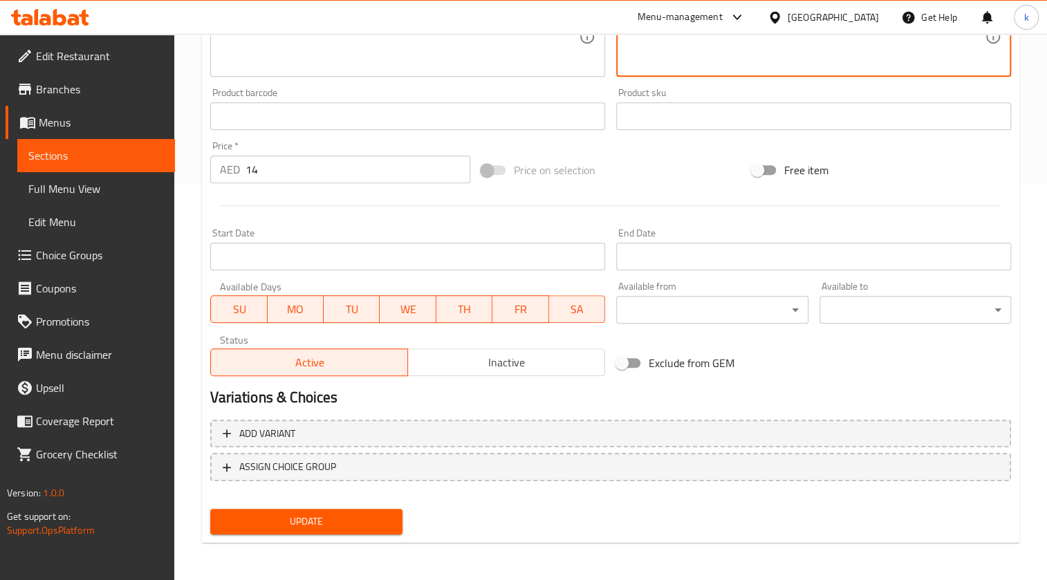
type textarea "موهيتو منقوع بالفراولة"
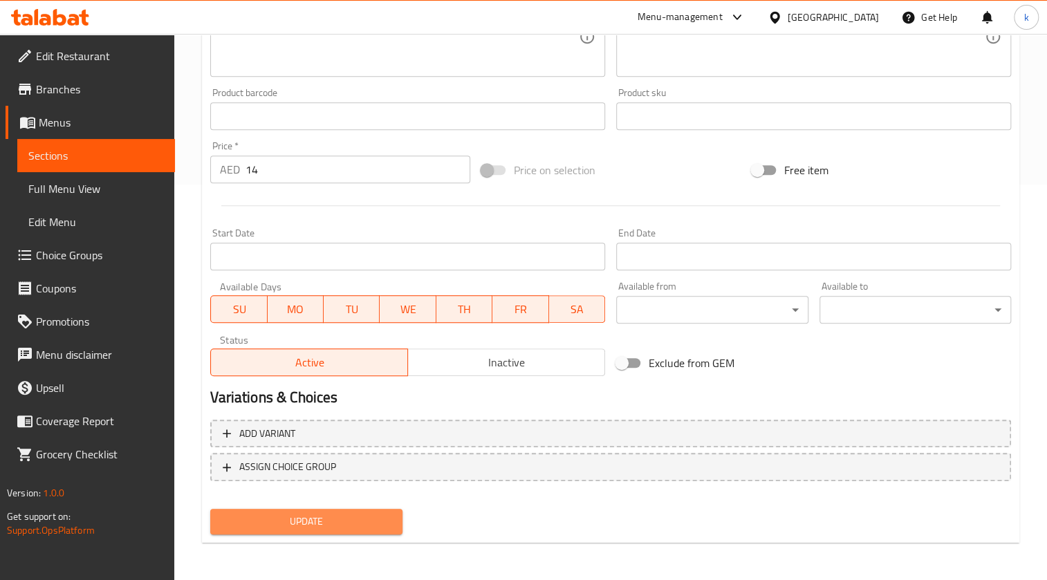
click at [352, 510] on button "Update" at bounding box center [306, 522] width 192 height 26
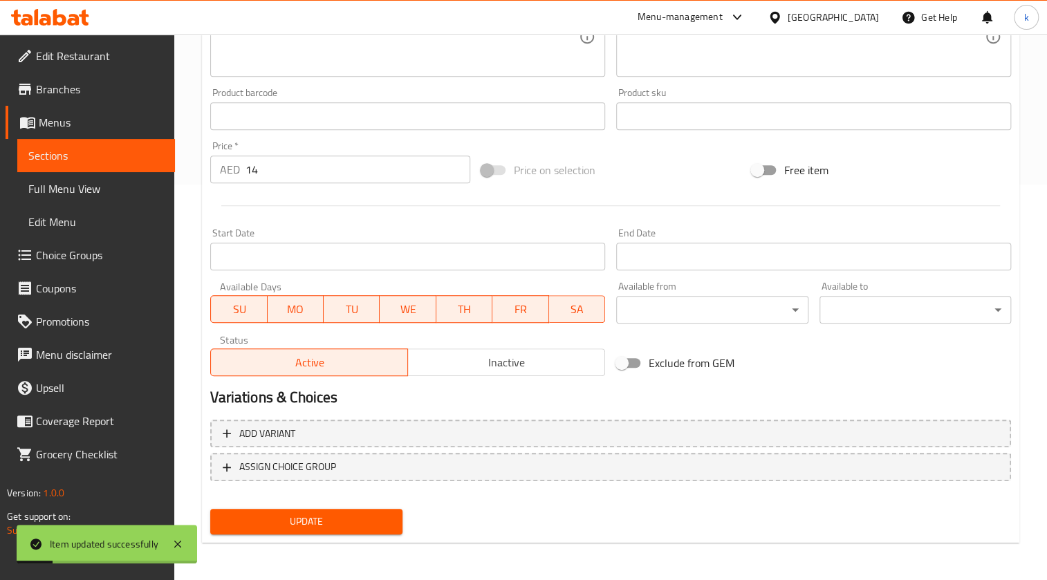
click at [82, 190] on span "Full Menu View" at bounding box center [96, 188] width 136 height 17
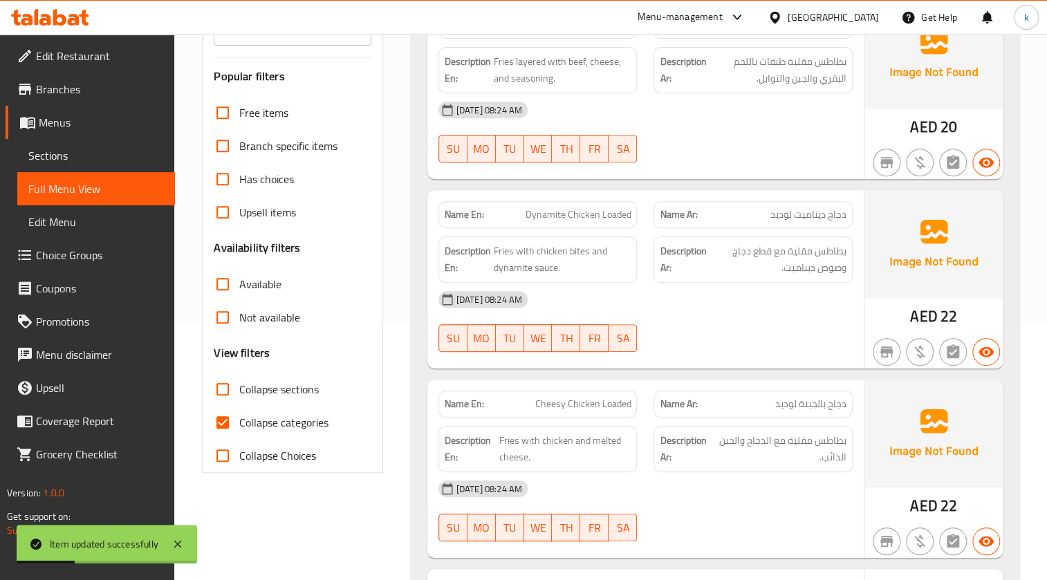
scroll to position [460, 0]
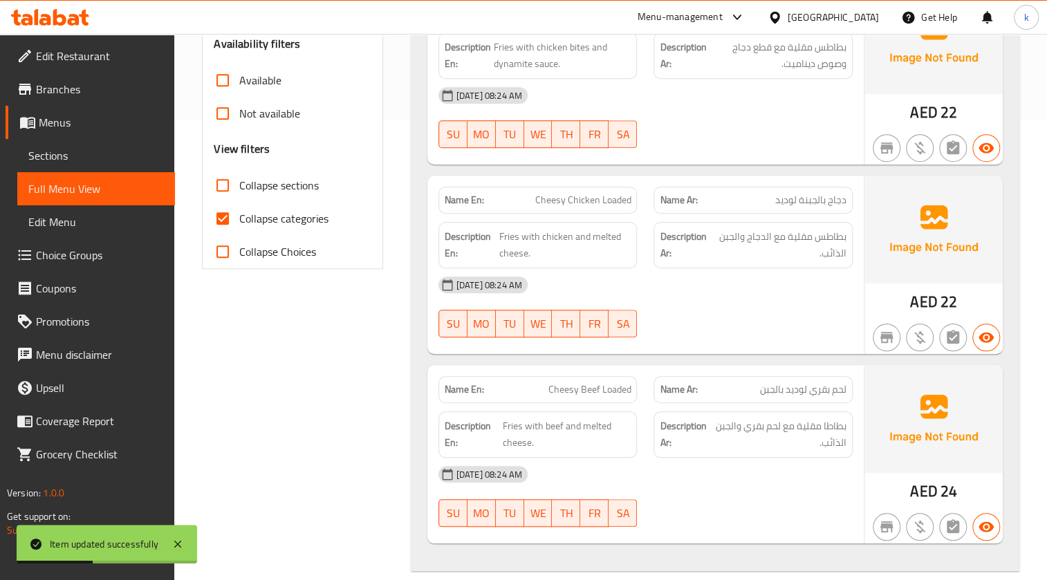
click at [275, 221] on span "Collapse categories" at bounding box center [283, 218] width 89 height 17
click at [239, 221] on input "Collapse categories" at bounding box center [222, 218] width 33 height 33
checkbox input "false"
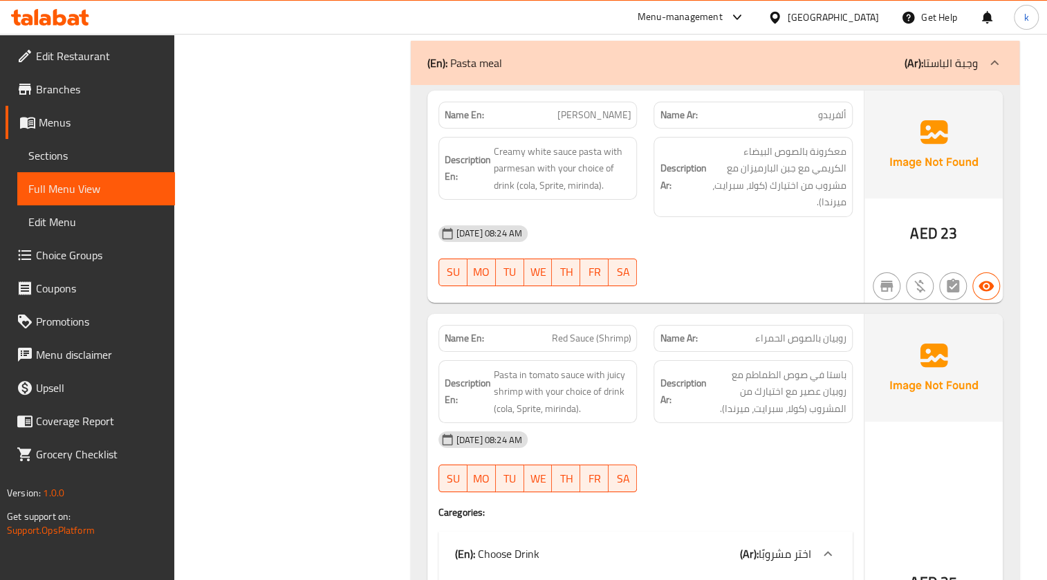
scroll to position [2703, 0]
click at [554, 333] on span "Red Sauce (Shrimp)" at bounding box center [591, 338] width 80 height 15
click at [555, 333] on span "Red Sauce (Shrimp)" at bounding box center [591, 338] width 80 height 15
copy span "Red Sauce (Shrimp)"
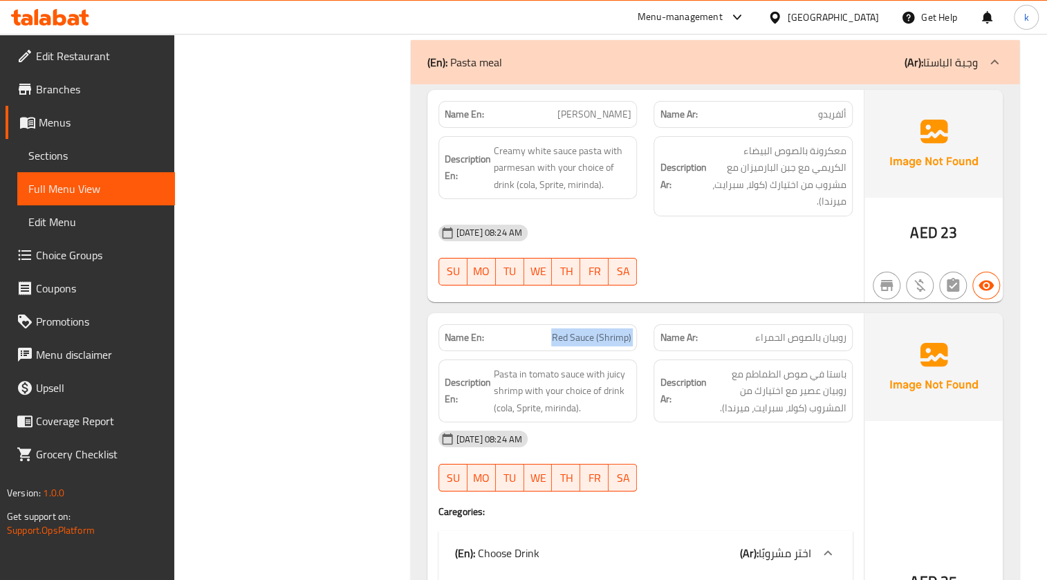
click at [118, 144] on link "Sections" at bounding box center [96, 155] width 158 height 33
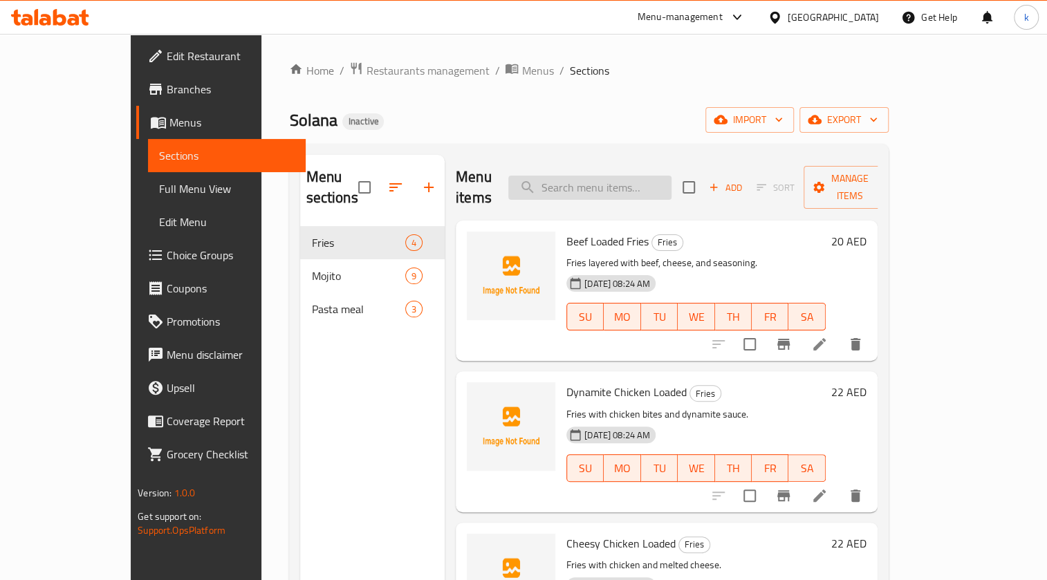
click at [603, 181] on input "search" at bounding box center [589, 188] width 163 height 24
paste input "Red Sauce (Shrimp)"
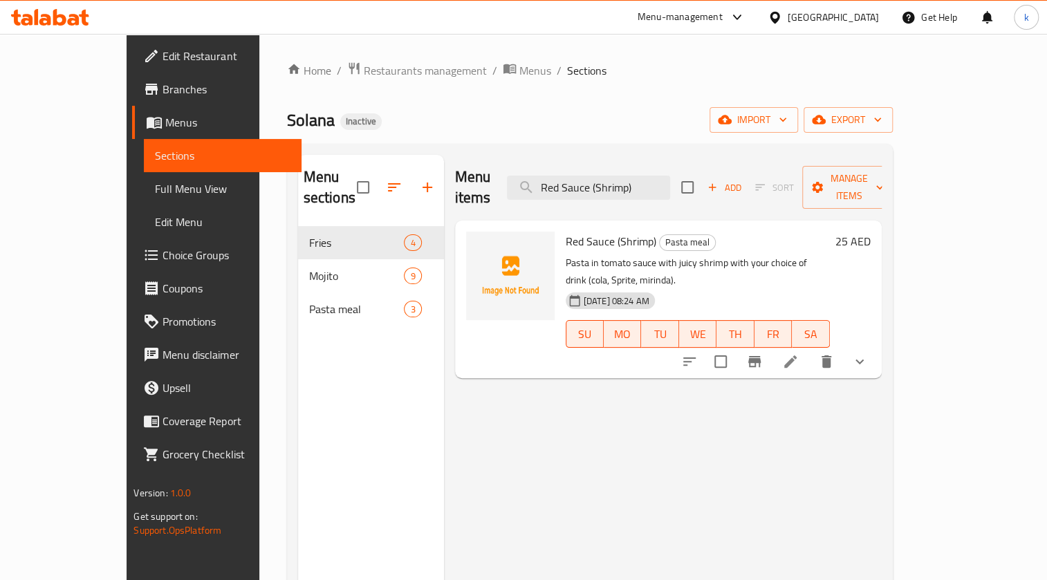
type input "Red Sauce (Shrimp)"
click at [810, 349] on li at bounding box center [790, 361] width 39 height 25
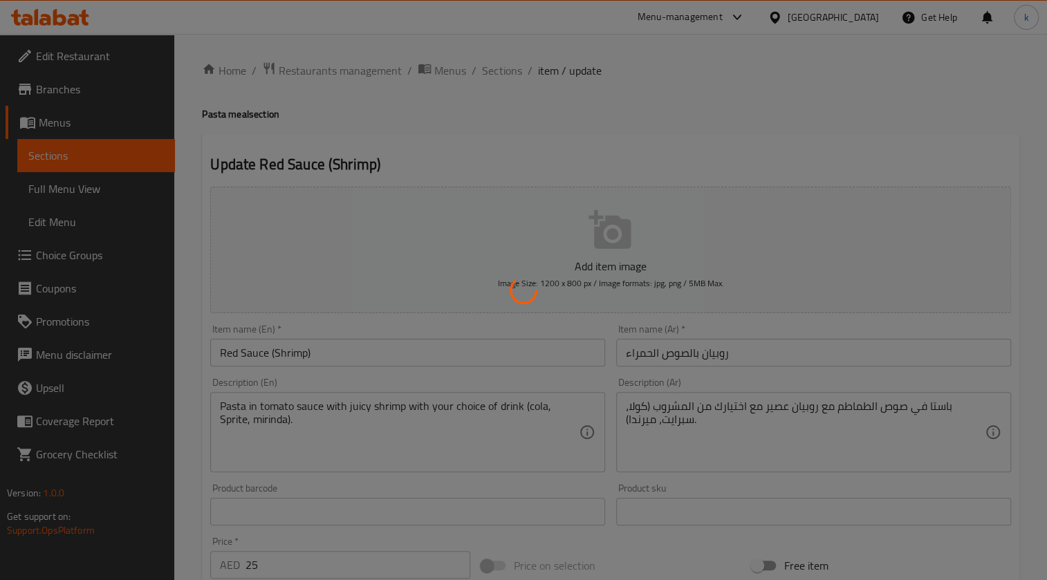
type input "اختر مشروبًا"
type input "1"
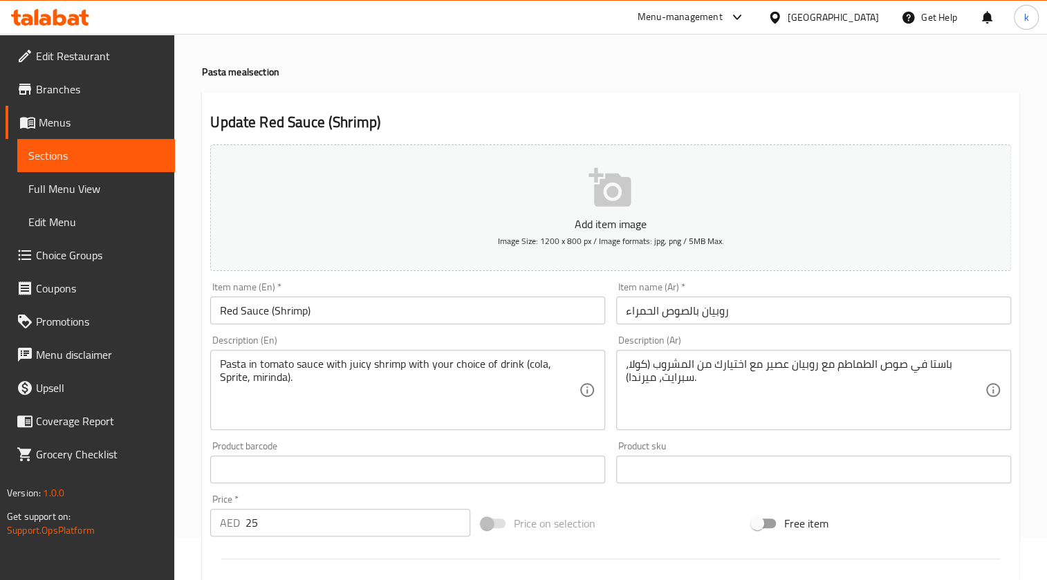
scroll to position [62, 0]
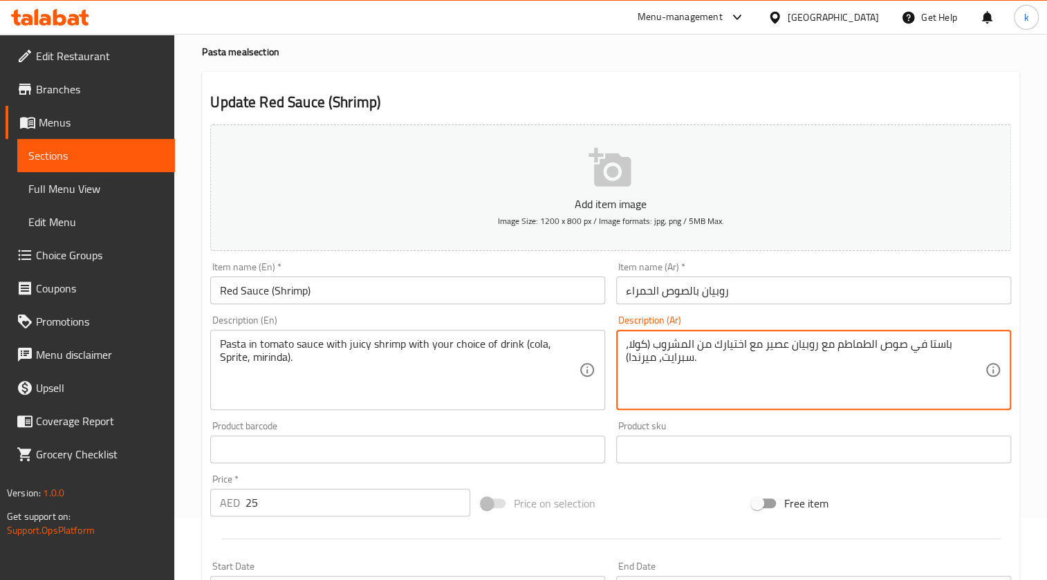
drag, startPoint x: 761, startPoint y: 342, endPoint x: 777, endPoint y: 344, distance: 15.3
click at [777, 344] on textarea "باستا في صوص الطماطم مع روبيان عصير مع اختيارك من المشروب (كولا، سبرايت، ميرندا…" at bounding box center [805, 370] width 359 height 66
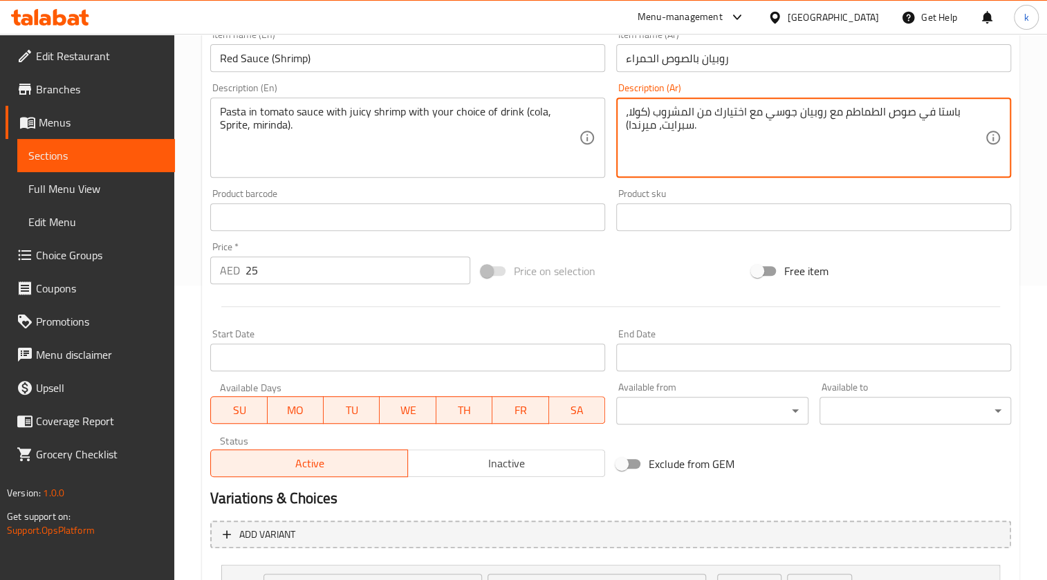
scroll to position [418, 0]
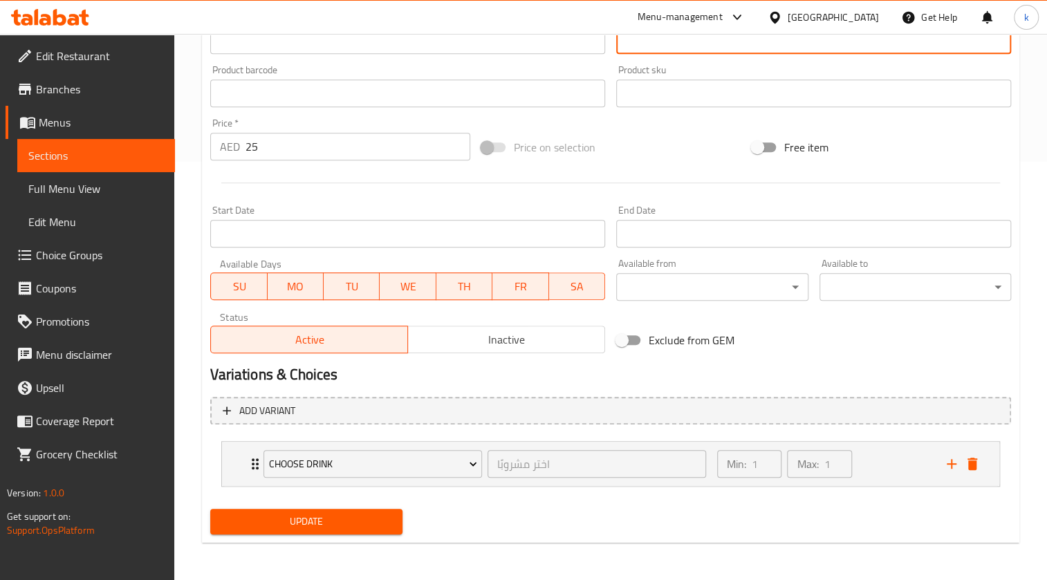
type textarea "باستا في صوص الطماطم مع روبيان جوسي مع اختيارك من المشروب (كولا، سبرايت، ميرندا…"
click at [334, 523] on span "Update" at bounding box center [305, 521] width 169 height 17
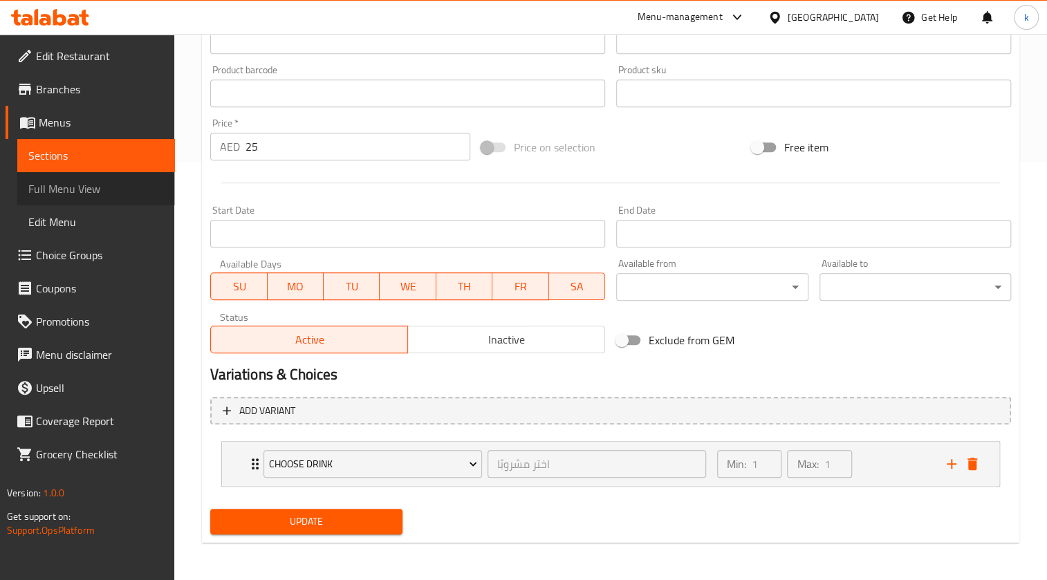
click at [75, 187] on span "Full Menu View" at bounding box center [96, 188] width 136 height 17
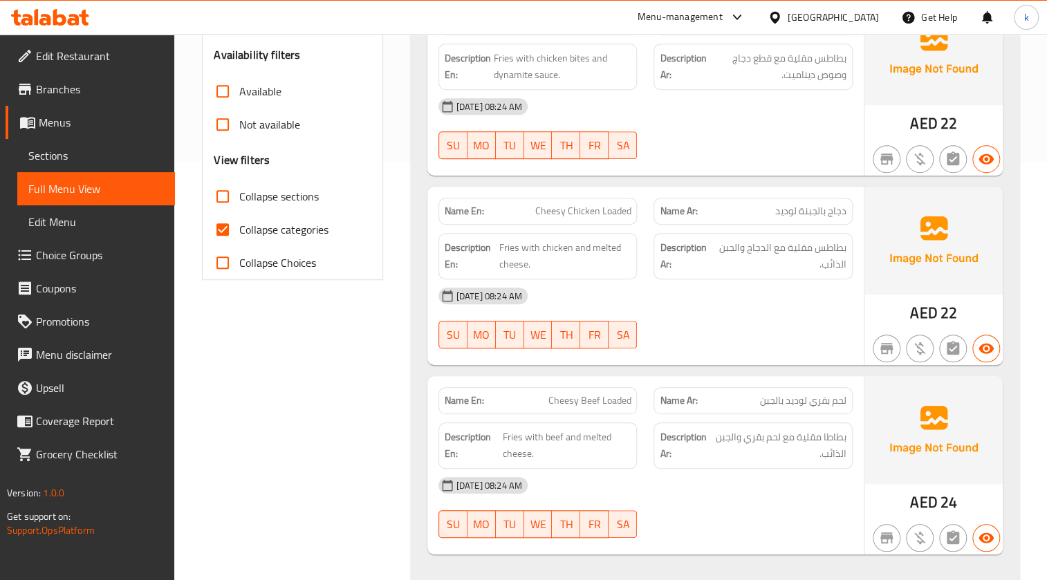
click at [283, 232] on span "Collapse categories" at bounding box center [283, 229] width 89 height 17
click at [239, 232] on input "Collapse categories" at bounding box center [222, 229] width 33 height 33
checkbox input "false"
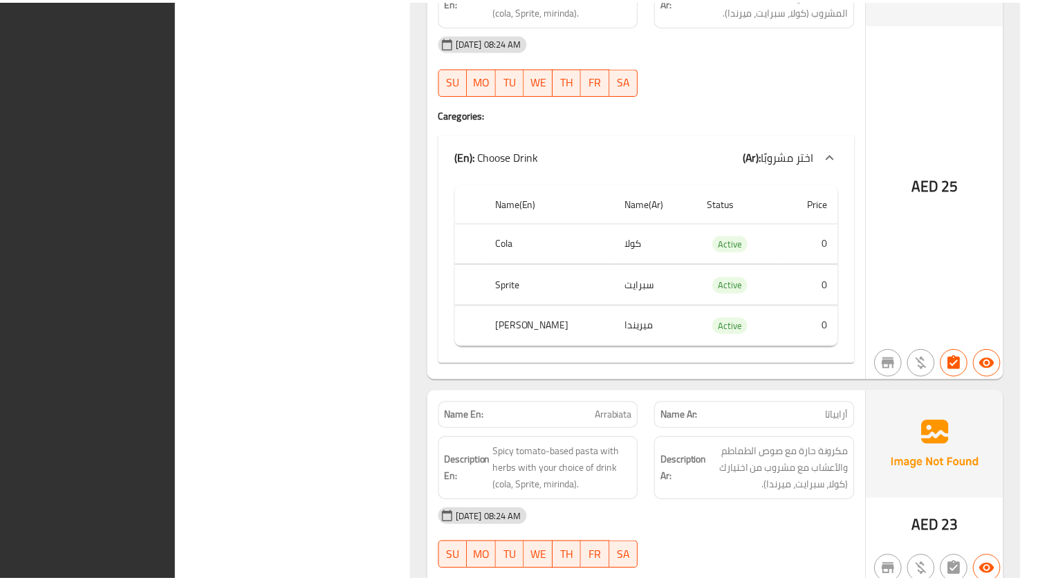
scroll to position [3142, 0]
